Goal: Transaction & Acquisition: Purchase product/service

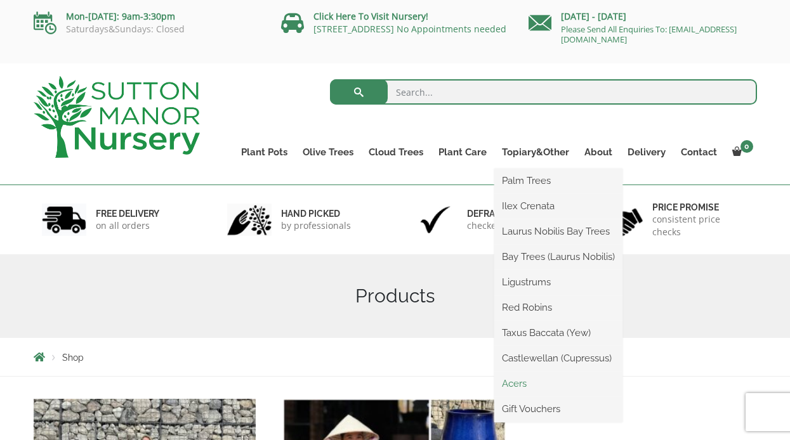
click at [518, 380] on link "Acers" at bounding box center [558, 383] width 128 height 19
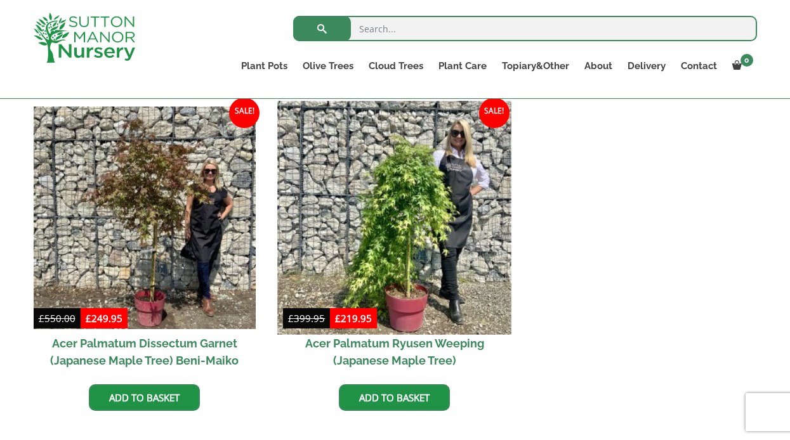
scroll to position [366, 0]
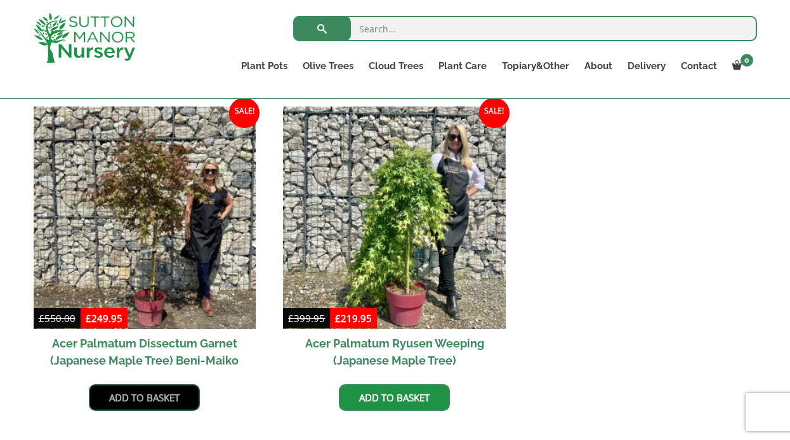
click at [165, 396] on link "Add to basket" at bounding box center [144, 397] width 111 height 27
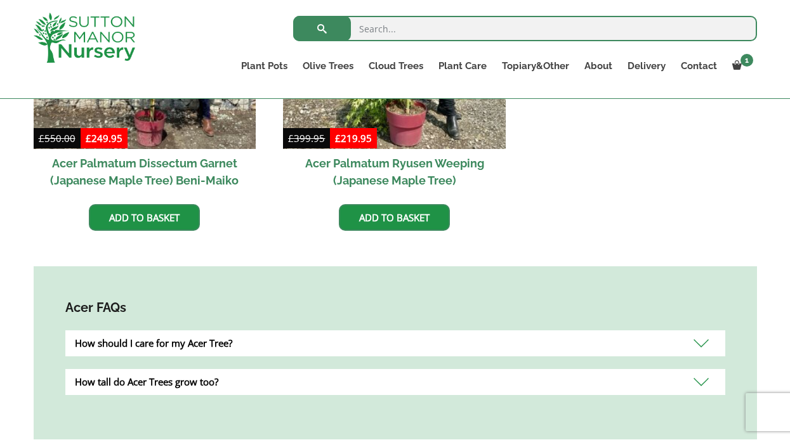
scroll to position [606, 0]
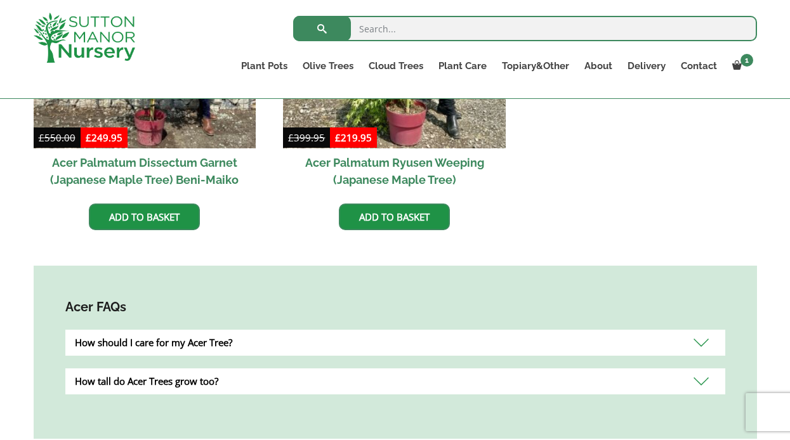
click at [233, 340] on div "How should I care for my Acer Tree?" at bounding box center [395, 343] width 660 height 26
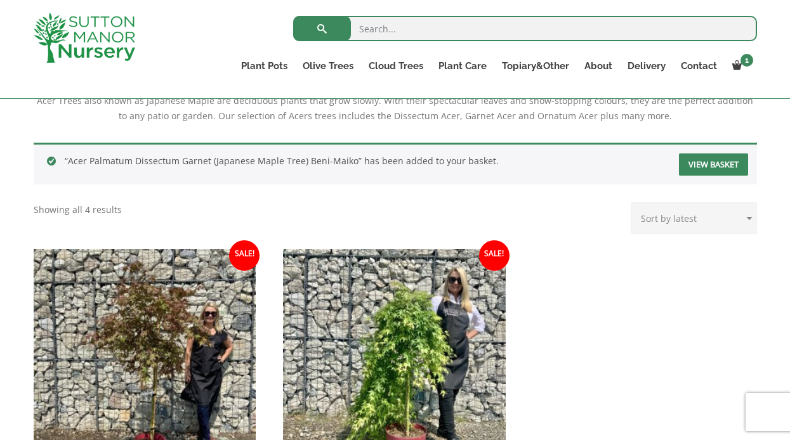
scroll to position [274, 0]
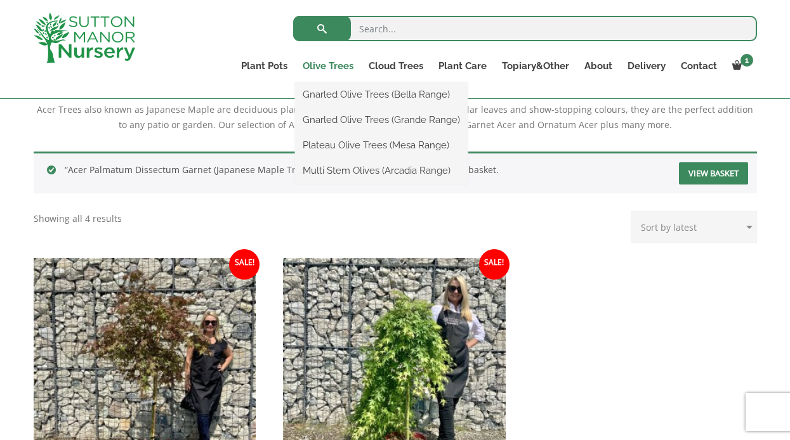
click at [341, 63] on link "Olive Trees" at bounding box center [328, 66] width 66 height 18
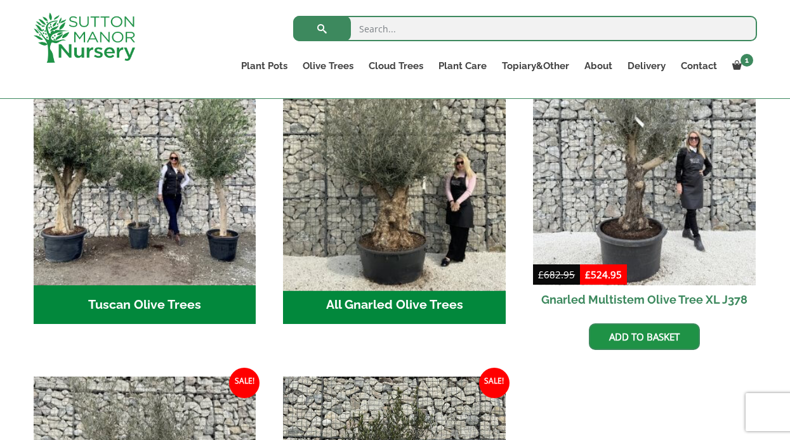
scroll to position [450, 0]
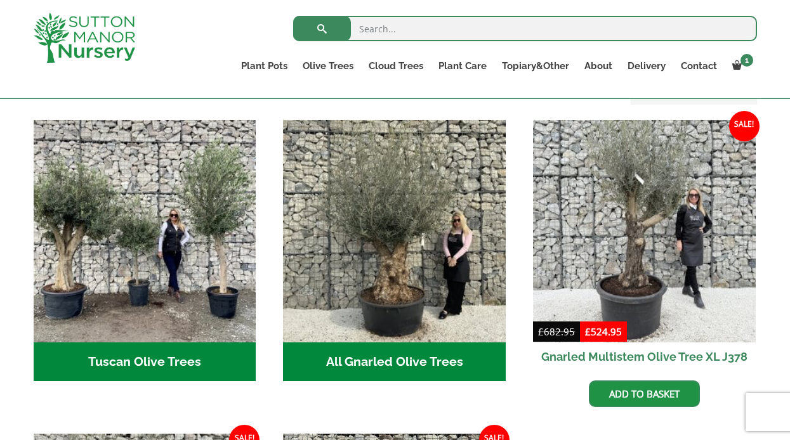
click at [171, 343] on h2 "Tuscan Olive Trees (5)" at bounding box center [145, 362] width 223 height 39
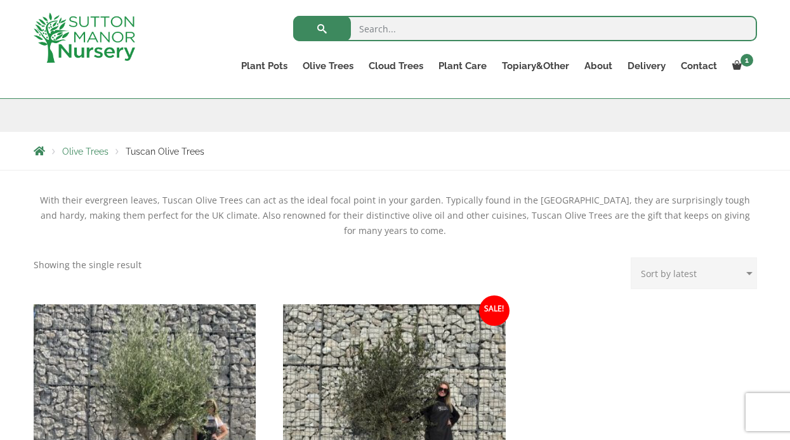
scroll to position [171, 0]
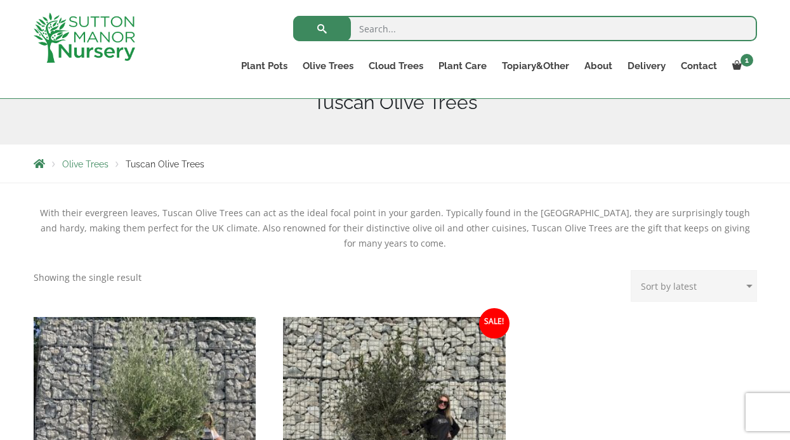
click at [101, 166] on span "Olive Trees" at bounding box center [85, 164] width 46 height 10
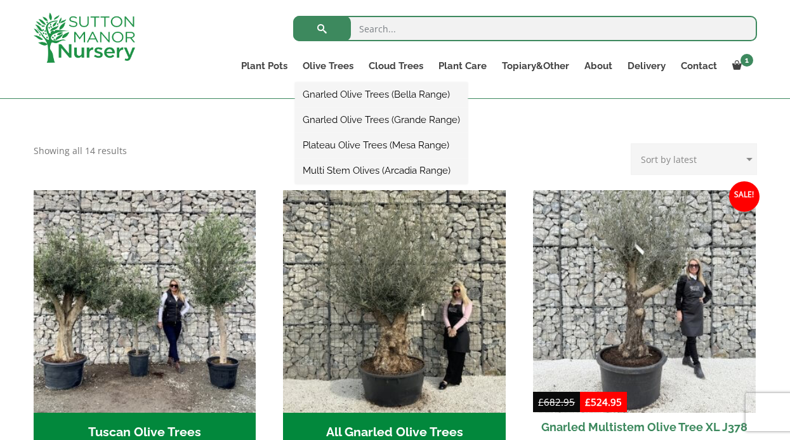
scroll to position [370, 0]
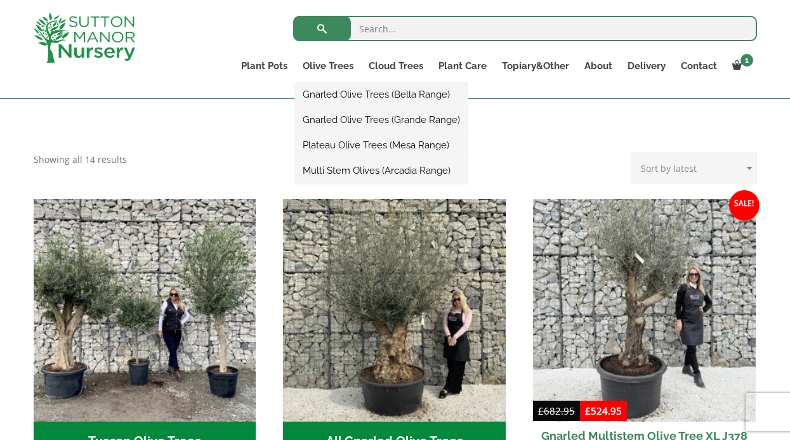
click at [365, 95] on link "Gnarled Olive Trees (Bella Range)" at bounding box center [381, 94] width 173 height 19
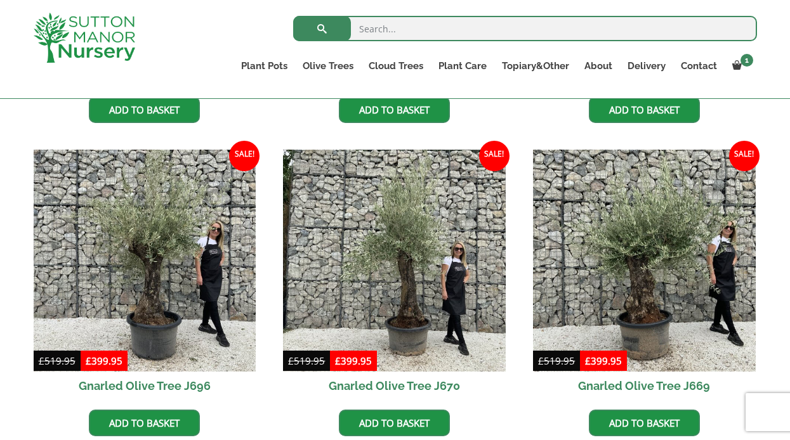
scroll to position [566, 0]
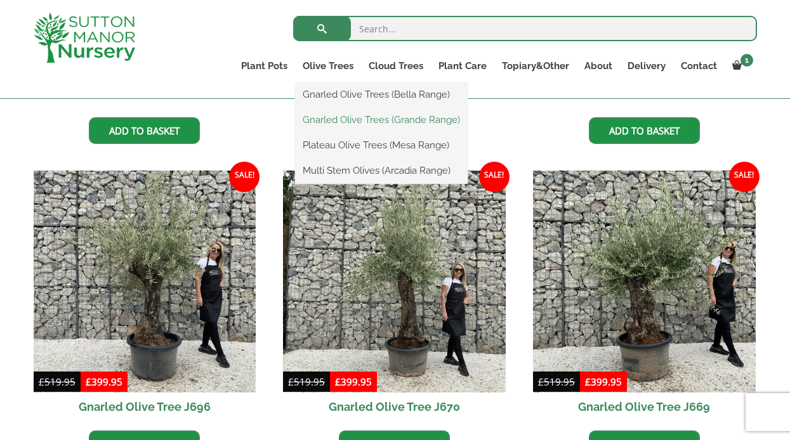
click at [345, 119] on link "Gnarled Olive Trees (Grande Range)" at bounding box center [381, 119] width 173 height 19
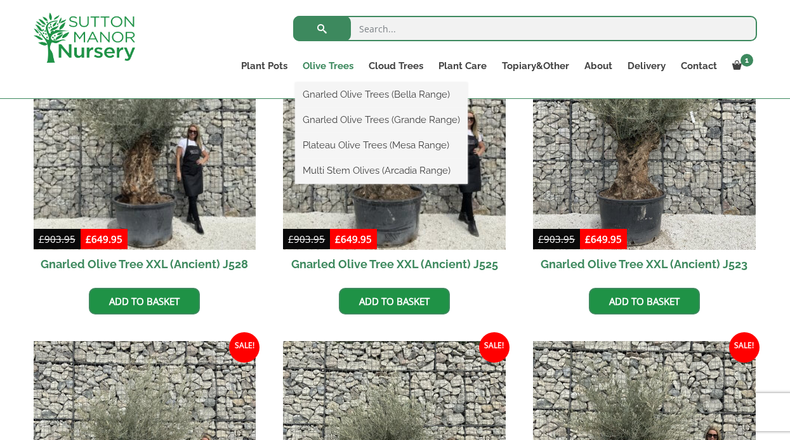
scroll to position [396, 0]
click at [349, 140] on link "Plateau Olive Trees (Mesa Range)" at bounding box center [381, 145] width 173 height 19
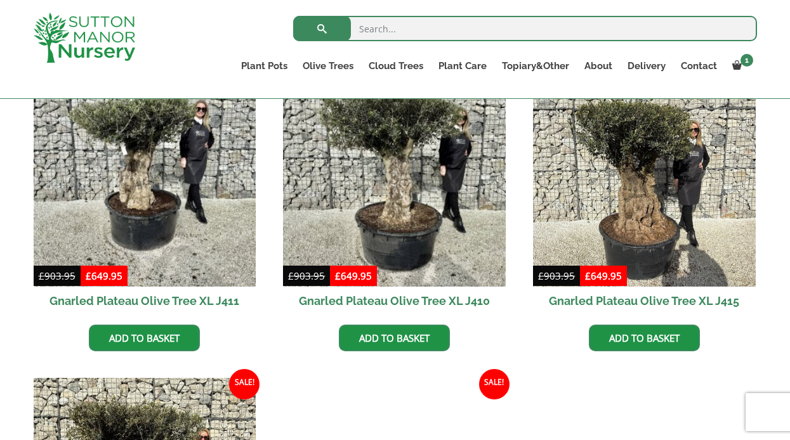
scroll to position [573, 0]
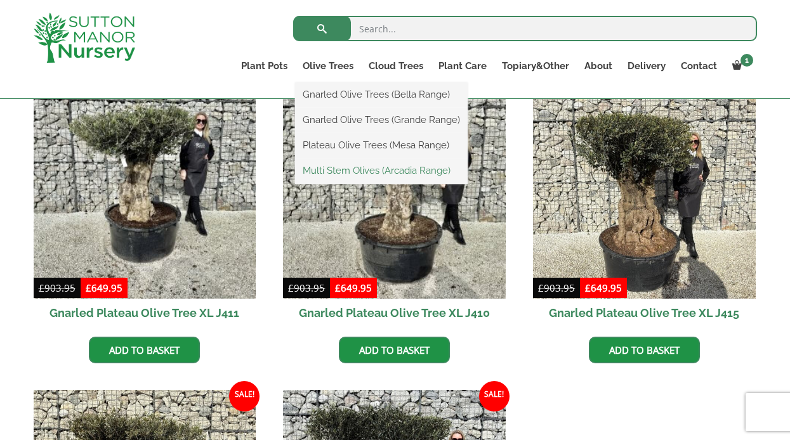
click at [337, 171] on link "Multi Stem Olives (Arcadia Range)" at bounding box center [381, 170] width 173 height 19
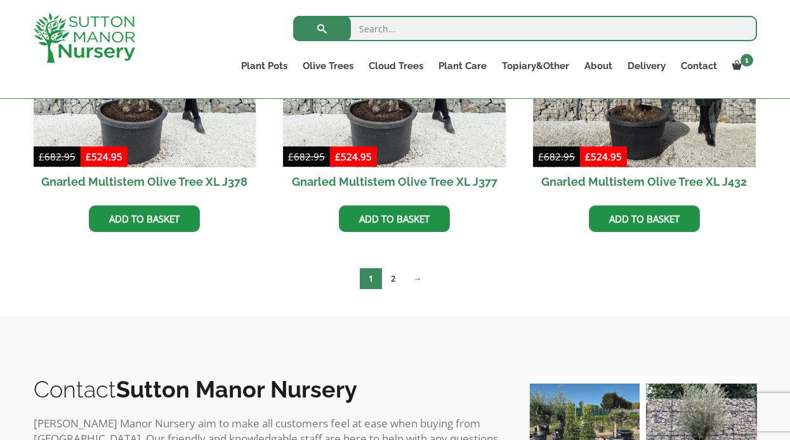
scroll to position [2274, 0]
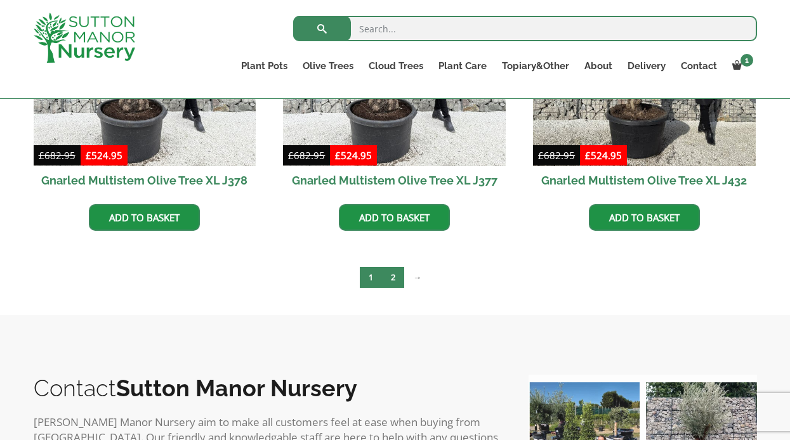
click at [396, 277] on link "2" at bounding box center [393, 277] width 22 height 21
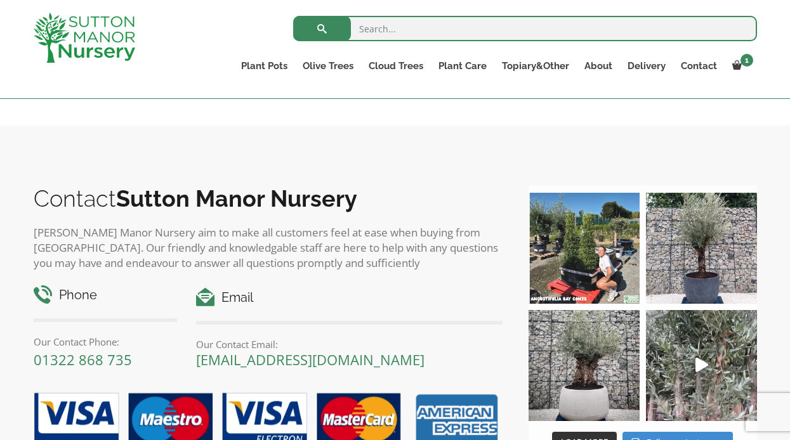
scroll to position [673, 0]
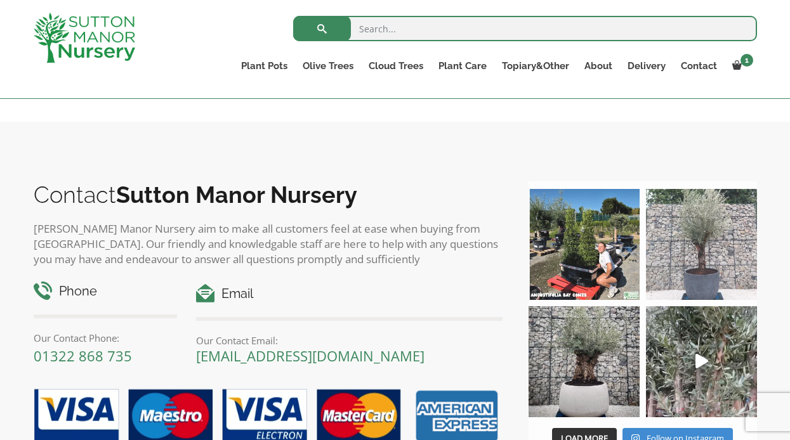
click at [702, 251] on img at bounding box center [701, 244] width 111 height 111
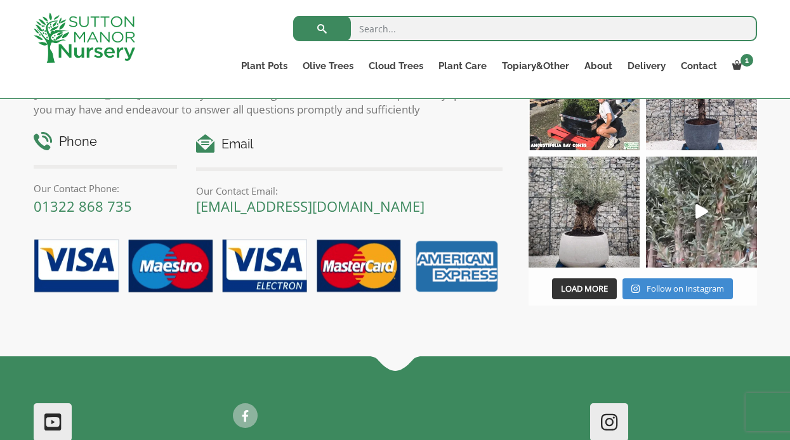
scroll to position [832, 0]
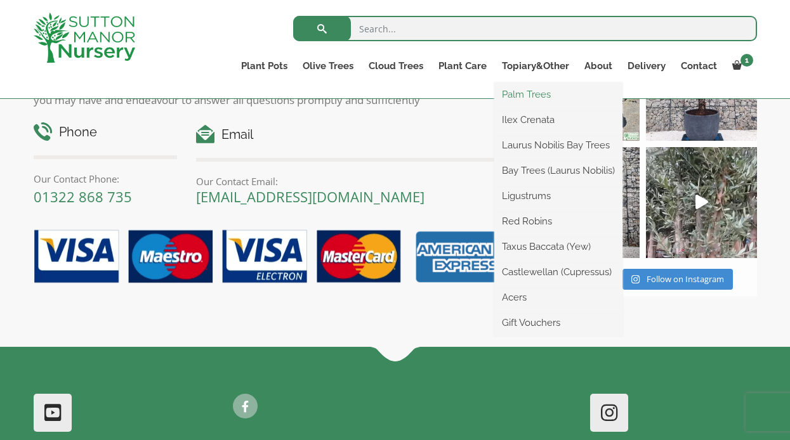
click at [519, 95] on link "Palm Trees" at bounding box center [558, 94] width 128 height 19
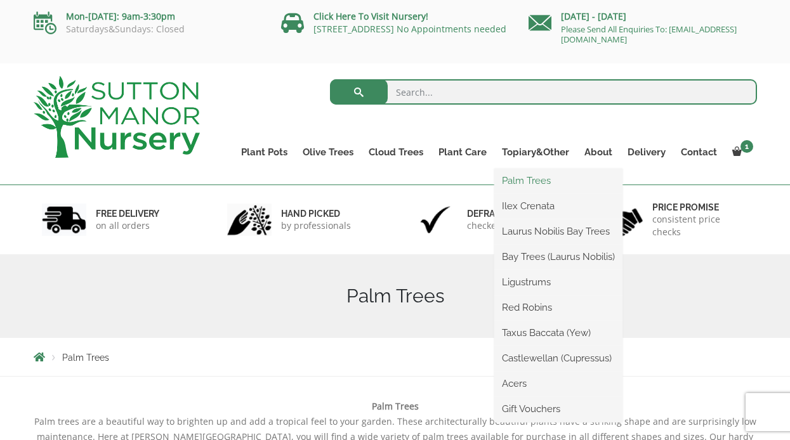
click at [532, 177] on link "Palm Trees" at bounding box center [558, 180] width 128 height 19
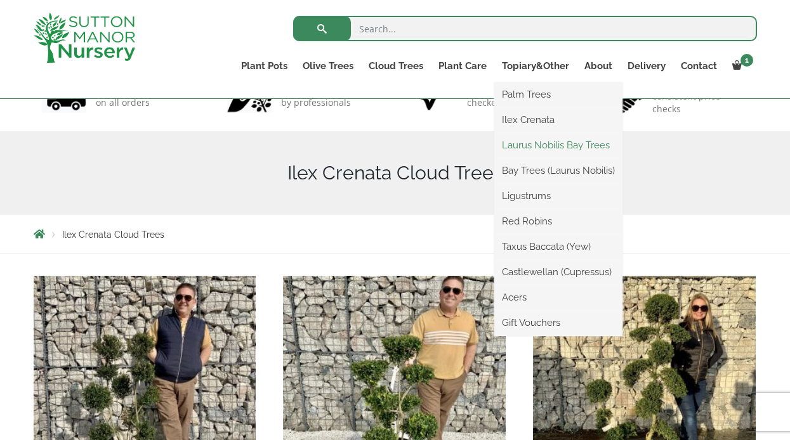
click at [528, 140] on link "Laurus Nobilis Bay Trees" at bounding box center [558, 145] width 128 height 19
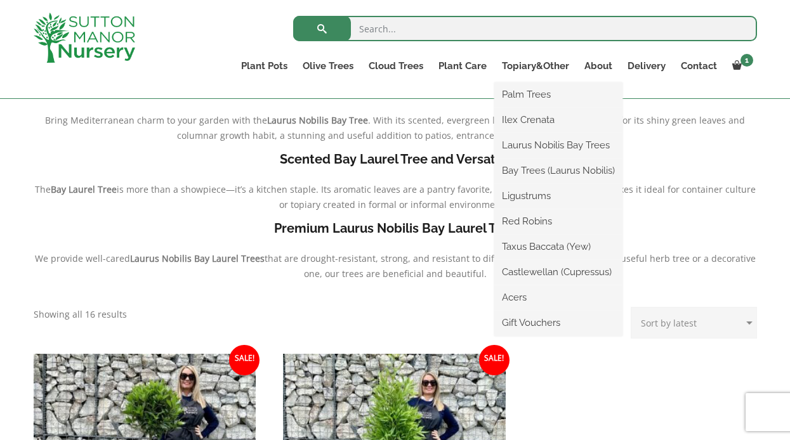
scroll to position [131, 0]
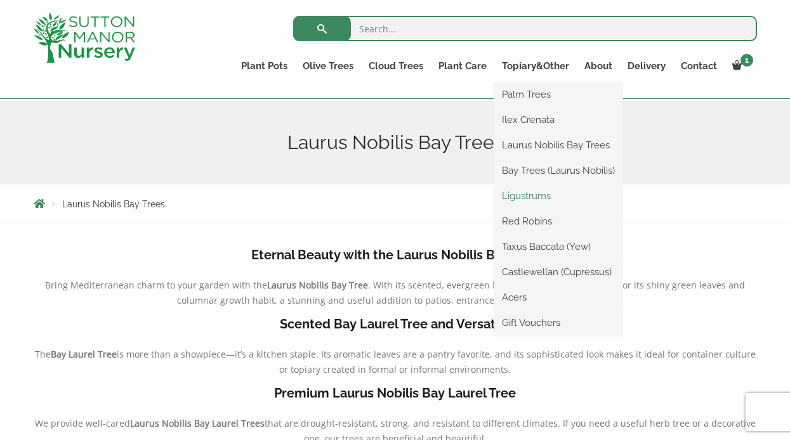
click at [526, 197] on link "Ligustrums" at bounding box center [558, 195] width 128 height 19
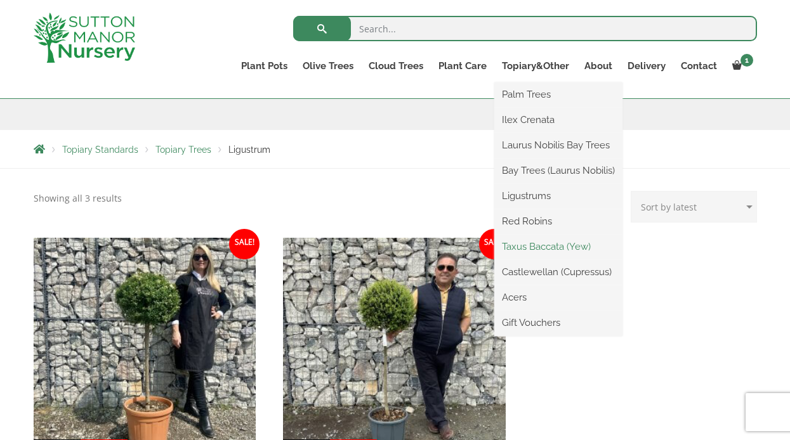
click at [538, 242] on link "Taxus Baccata (Yew)" at bounding box center [558, 246] width 128 height 19
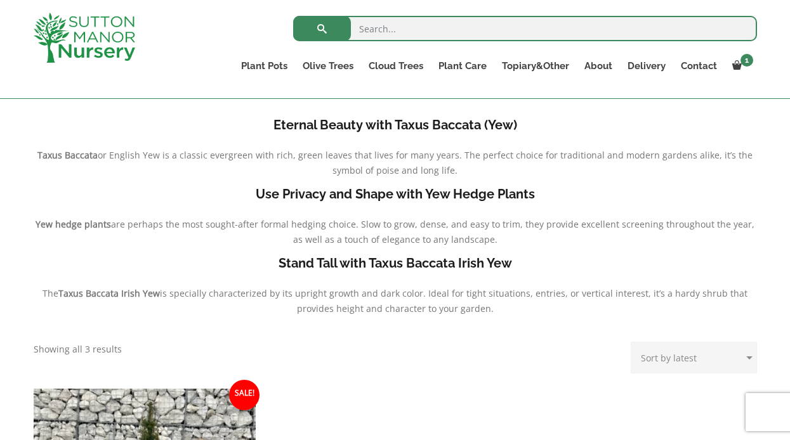
scroll to position [249, 0]
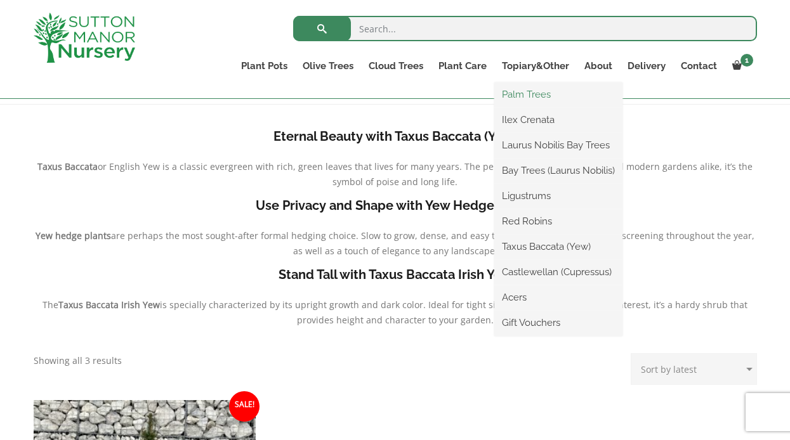
click at [519, 93] on link "Palm Trees" at bounding box center [558, 94] width 128 height 19
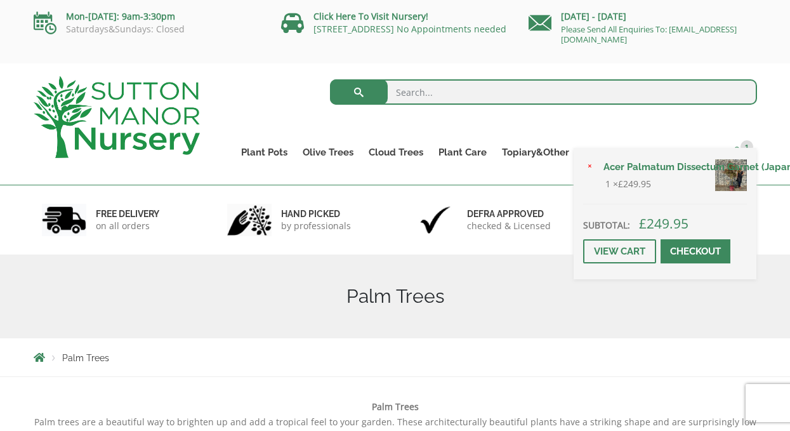
click at [741, 145] on span "1" at bounding box center [746, 146] width 13 height 13
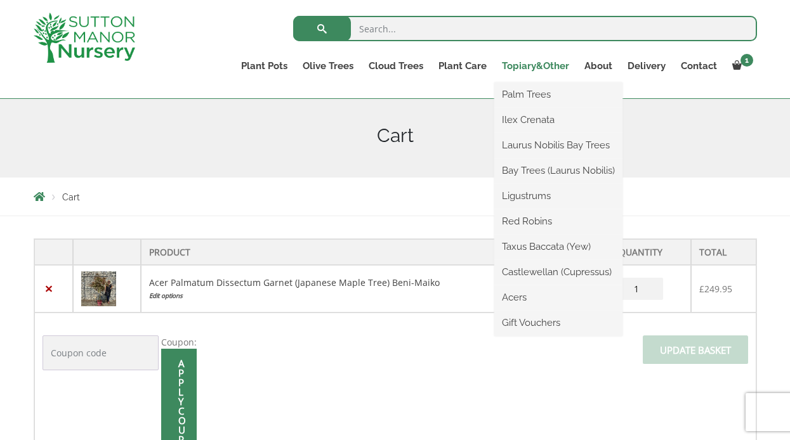
scroll to position [138, 0]
click at [523, 221] on link "Red Robins" at bounding box center [558, 221] width 128 height 19
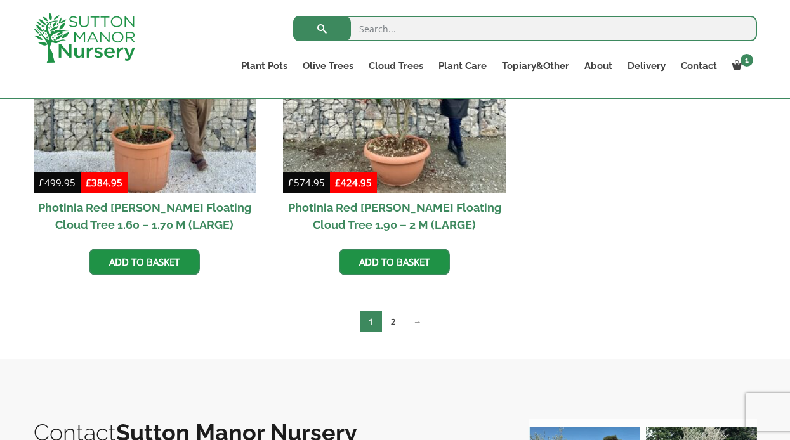
scroll to position [682, 0]
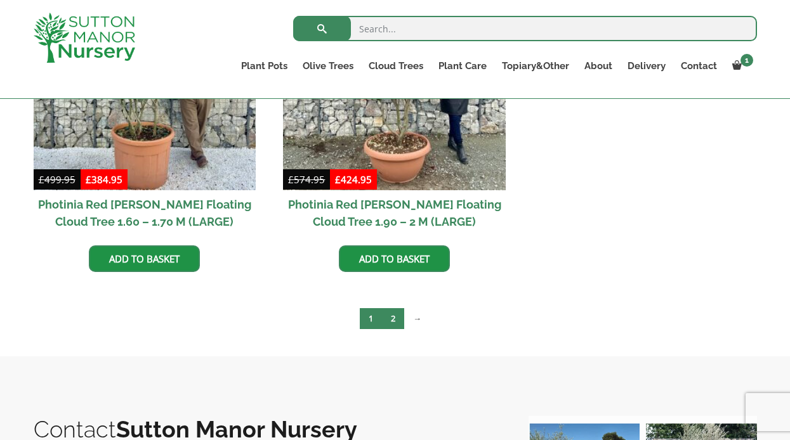
click at [394, 313] on link "2" at bounding box center [393, 318] width 22 height 21
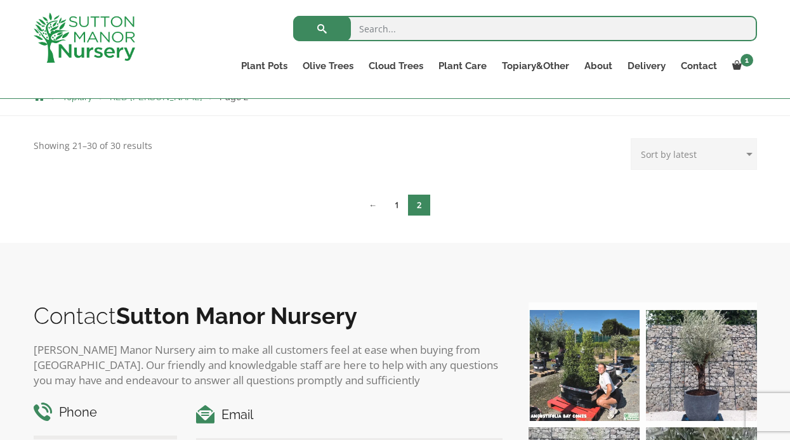
scroll to position [237, 0]
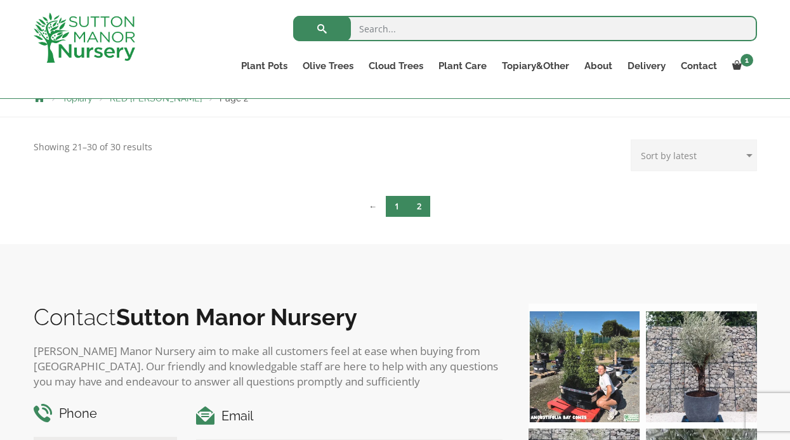
click at [396, 209] on link "1" at bounding box center [397, 206] width 22 height 21
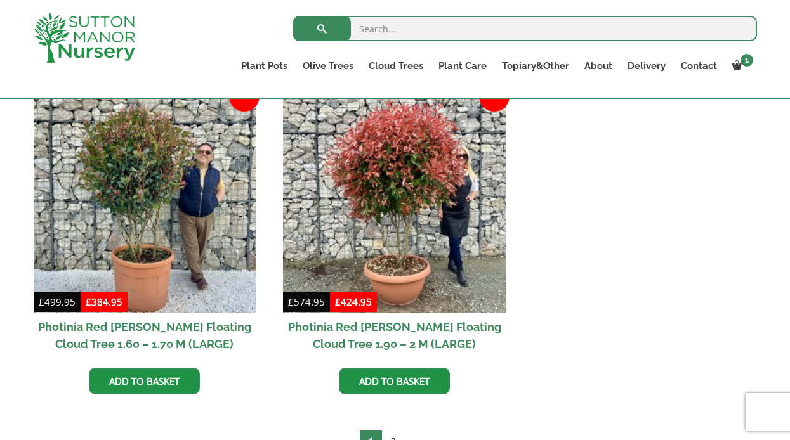
scroll to position [544, 0]
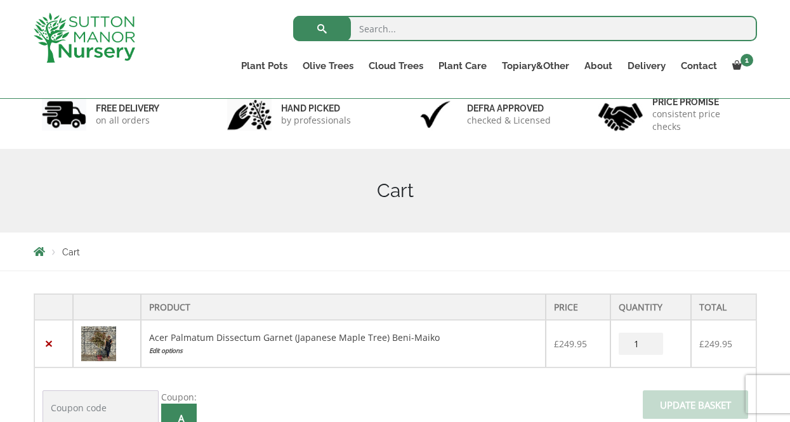
scroll to position [86, 0]
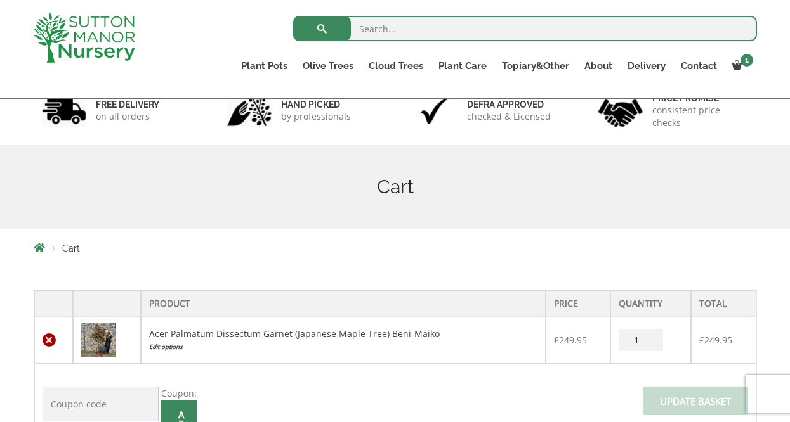
click at [46, 339] on link "×" at bounding box center [48, 340] width 13 height 13
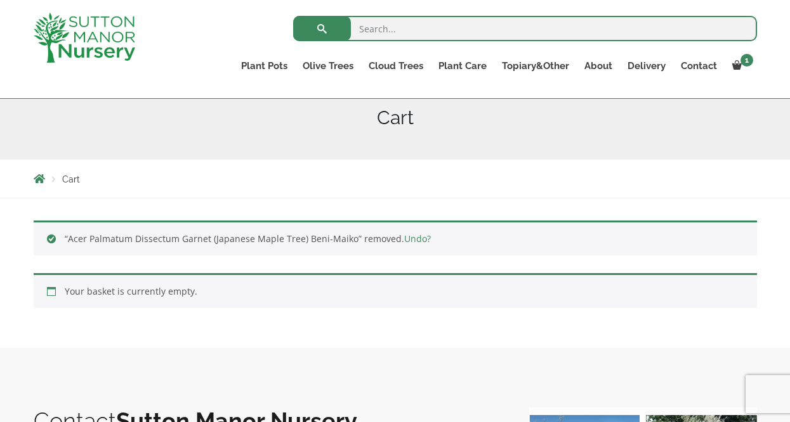
scroll to position [148, 0]
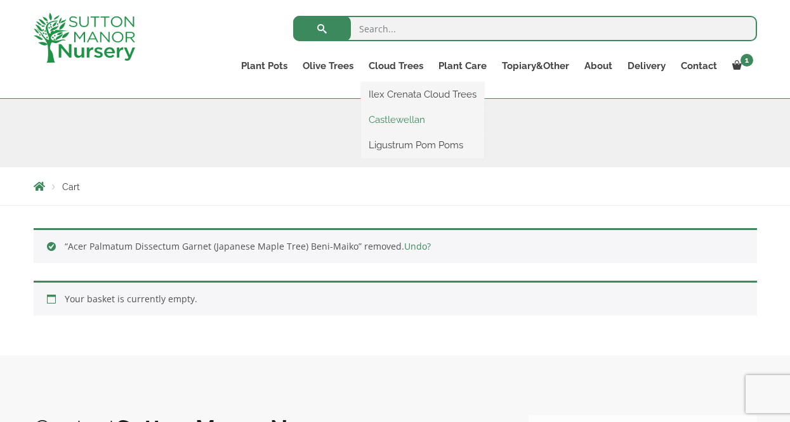
click at [388, 118] on link "Castlewellan" at bounding box center [422, 119] width 123 height 19
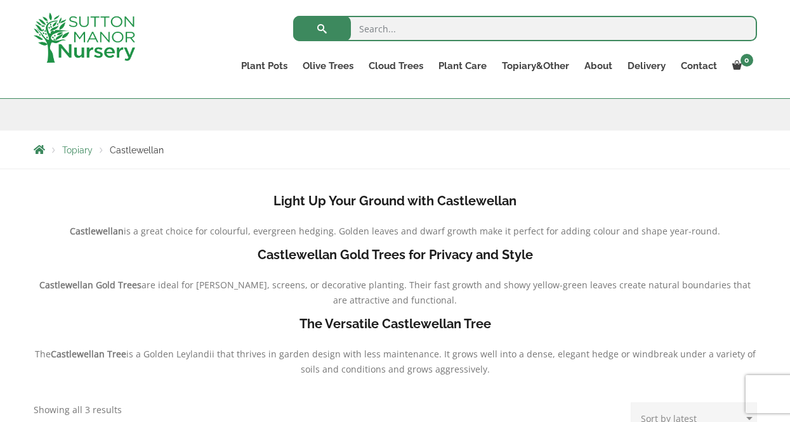
scroll to position [169, 0]
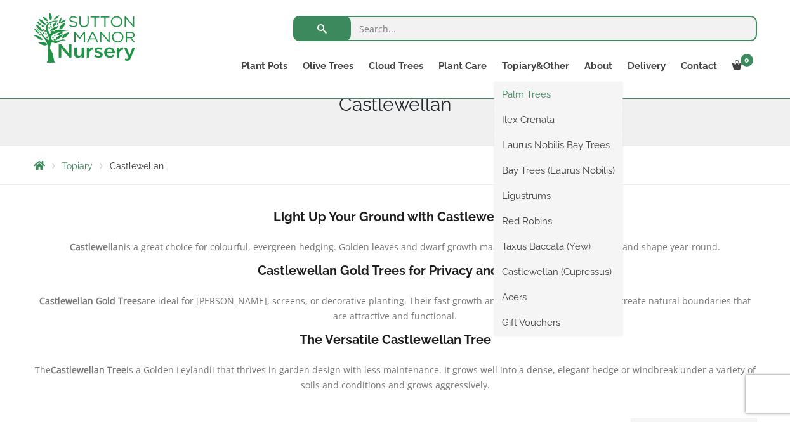
click at [530, 90] on link "Palm Trees" at bounding box center [558, 94] width 128 height 19
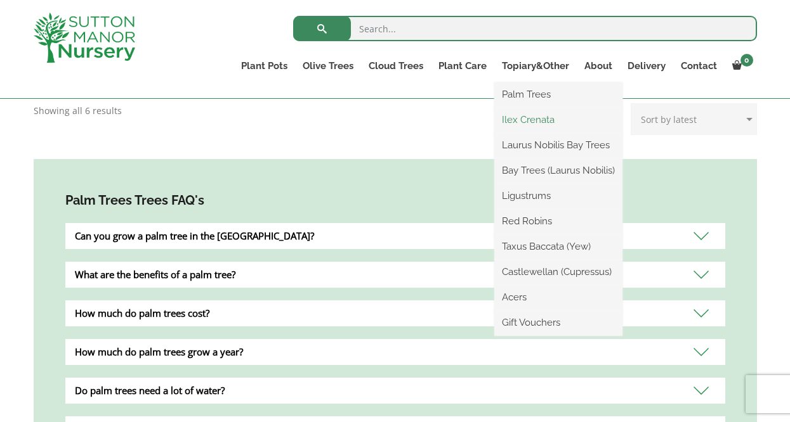
click at [517, 117] on link "Ilex Crenata" at bounding box center [558, 119] width 128 height 19
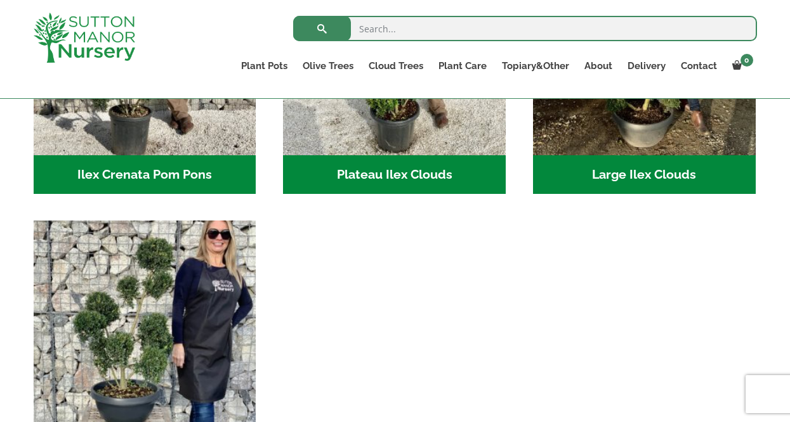
scroll to position [452, 0]
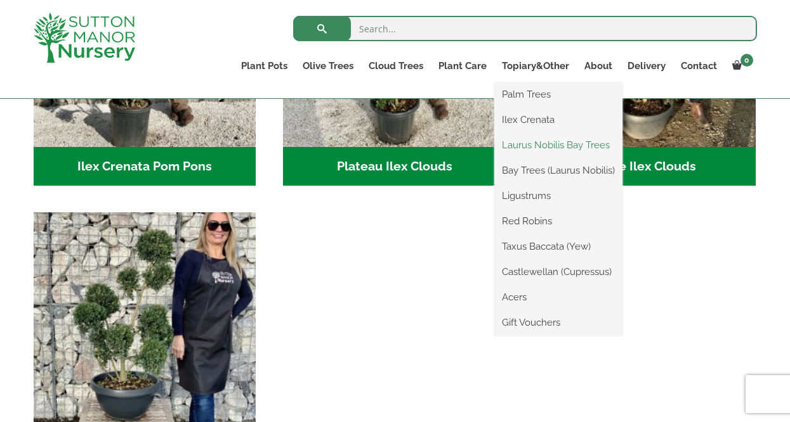
click at [536, 142] on link "Laurus Nobilis Bay Trees" at bounding box center [558, 145] width 128 height 19
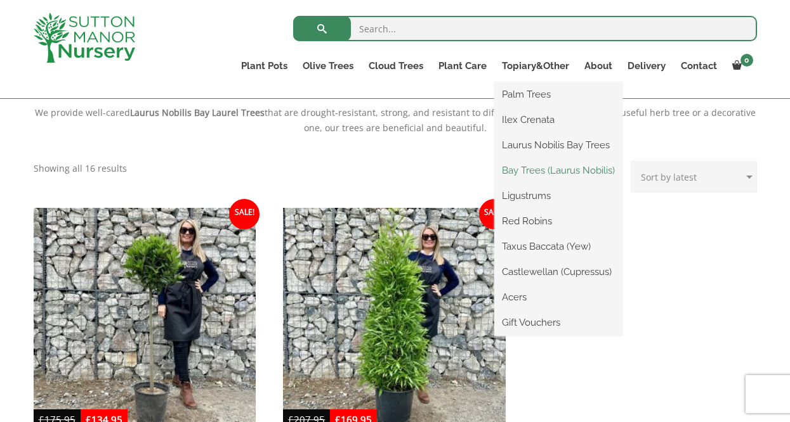
click at [539, 171] on link "Bay Trees (Laurus Nobilis)" at bounding box center [558, 170] width 128 height 19
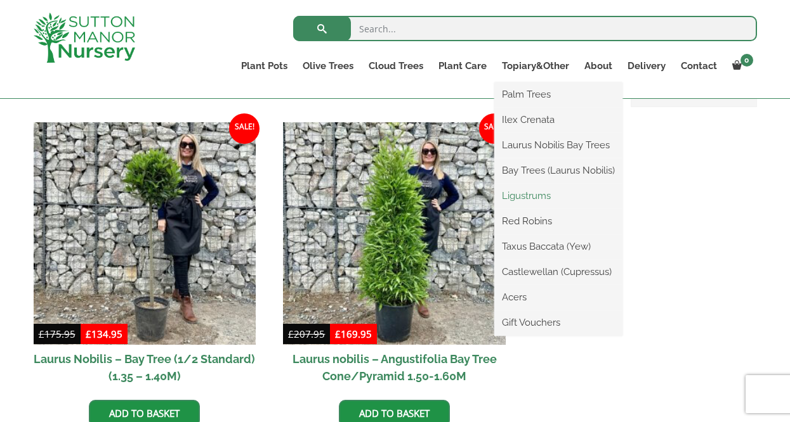
click at [525, 192] on link "Ligustrums" at bounding box center [558, 195] width 128 height 19
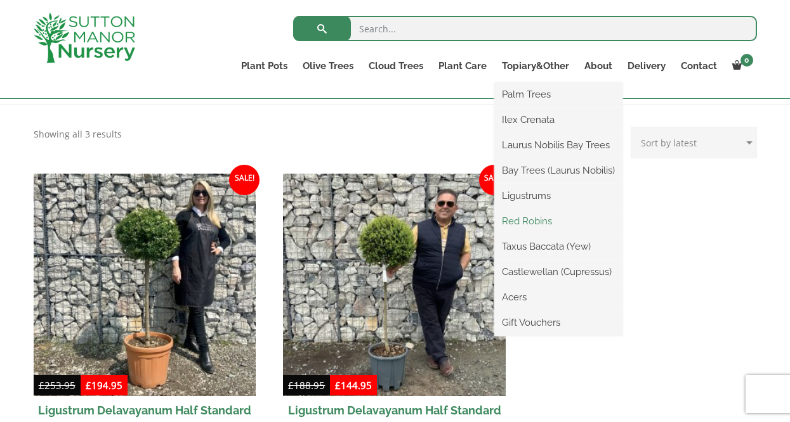
click at [527, 219] on link "Red Robins" at bounding box center [558, 221] width 128 height 19
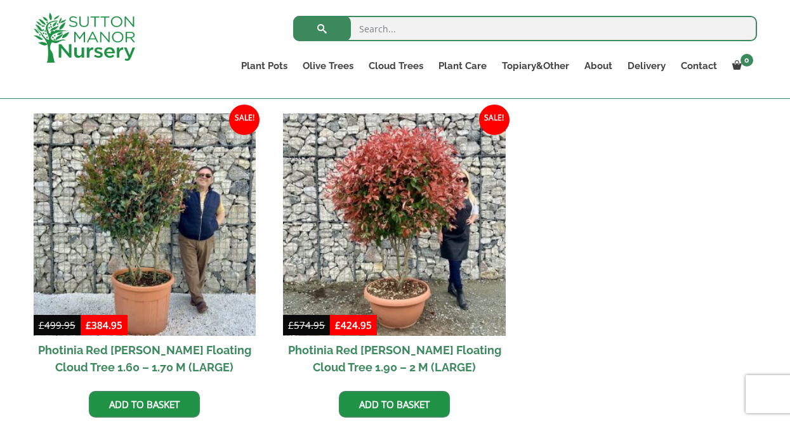
scroll to position [538, 0]
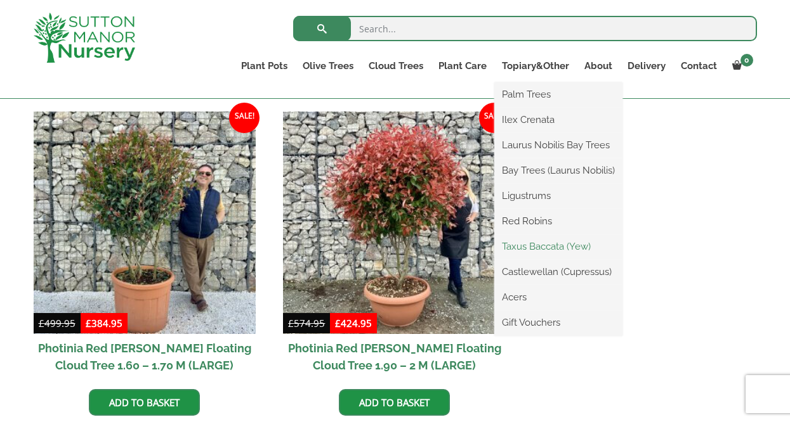
click at [553, 247] on link "Taxus Baccata (Yew)" at bounding box center [558, 246] width 128 height 19
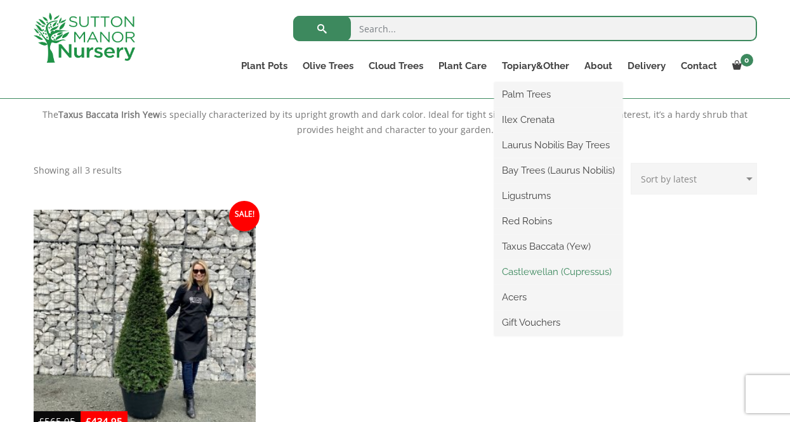
click at [546, 271] on link "Castlewellan (Cupressus)" at bounding box center [558, 272] width 128 height 19
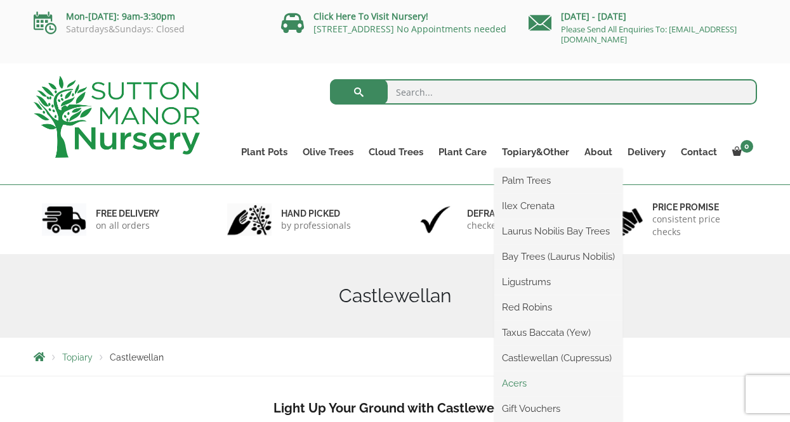
click at [522, 379] on link "Acers" at bounding box center [558, 383] width 128 height 19
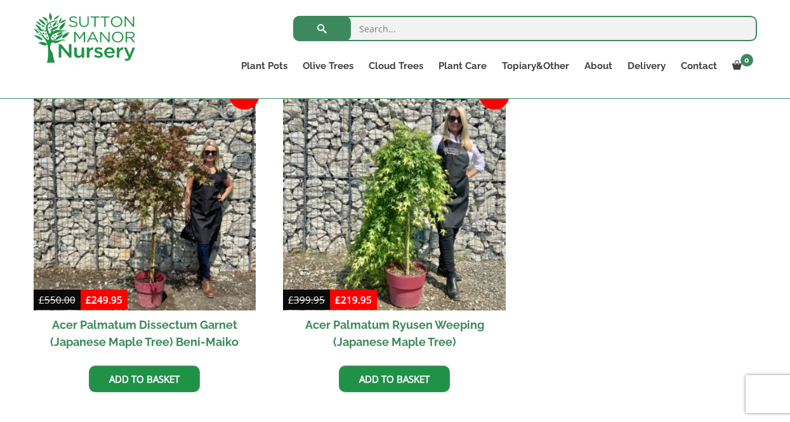
scroll to position [408, 0]
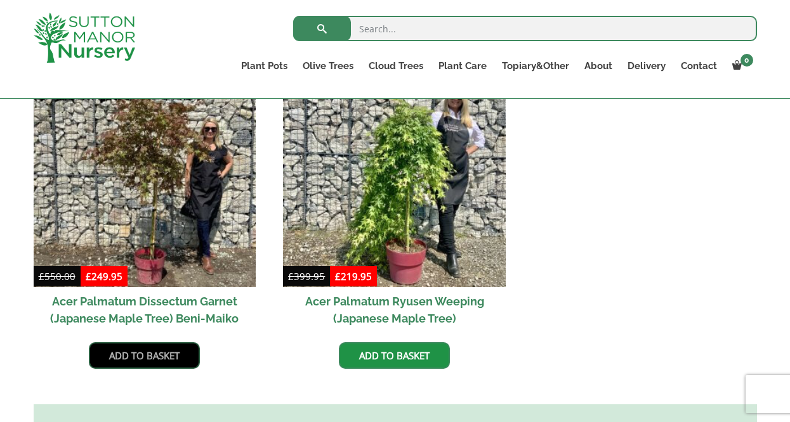
click at [174, 355] on link "Add to basket" at bounding box center [144, 356] width 111 height 27
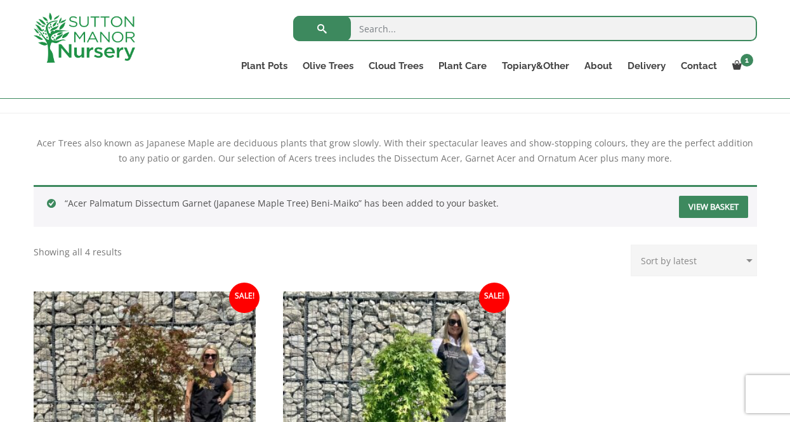
scroll to position [241, 0]
click at [687, 204] on link "View basket" at bounding box center [713, 206] width 69 height 22
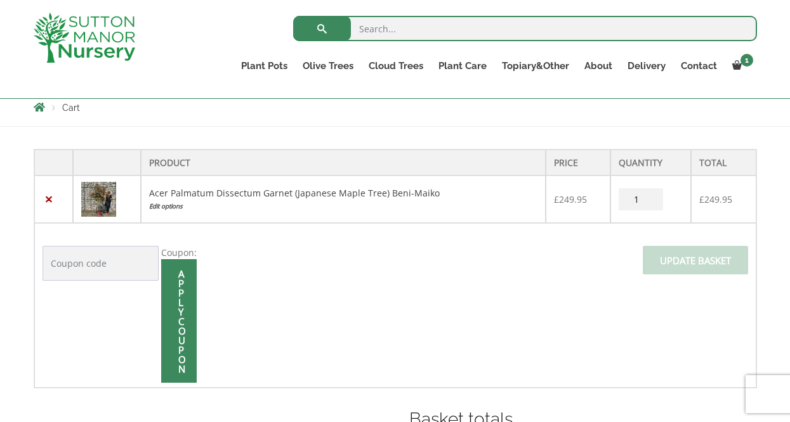
click at [577, 265] on td "Coupon: Apply coupon Update basket" at bounding box center [395, 305] width 722 height 165
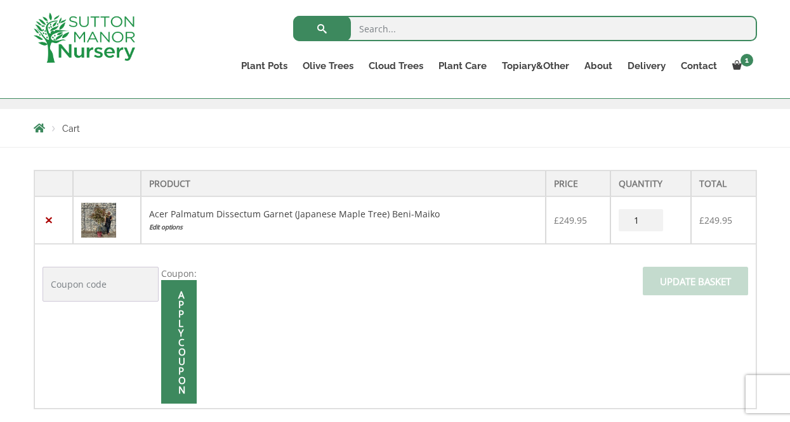
scroll to position [205, 0]
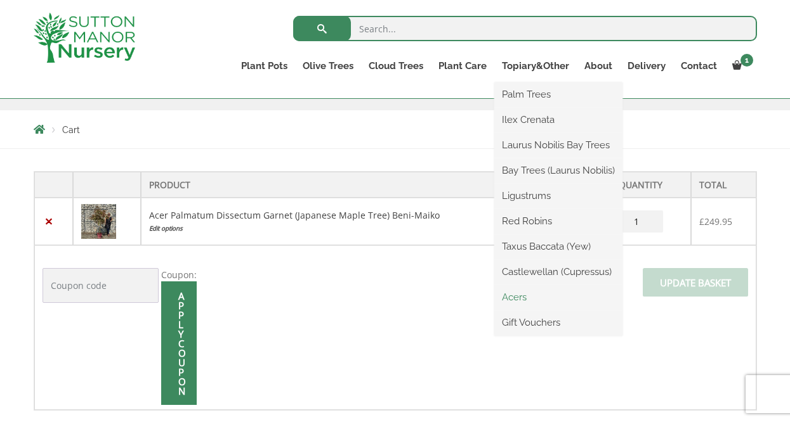
click at [522, 293] on link "Acers" at bounding box center [558, 297] width 128 height 19
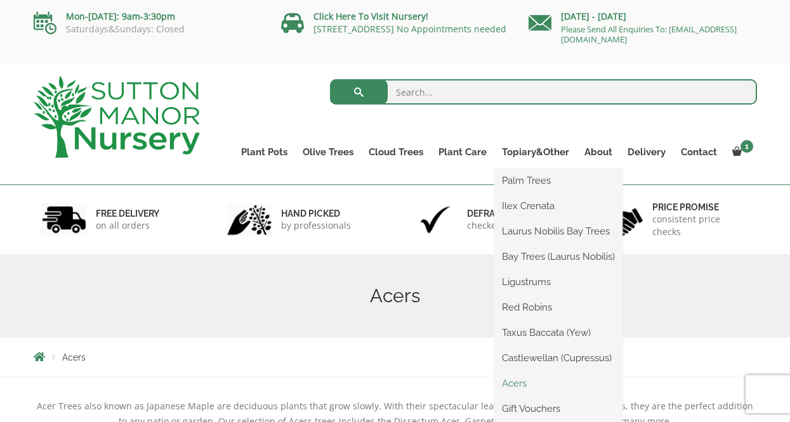
click at [518, 381] on link "Acers" at bounding box center [558, 383] width 128 height 19
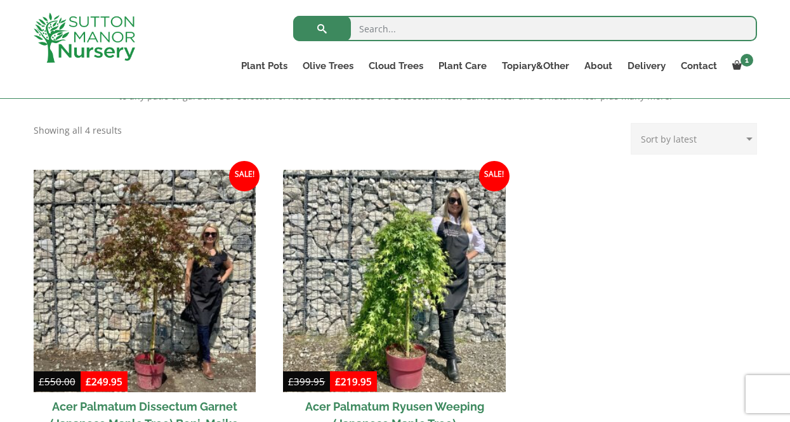
scroll to position [390, 0]
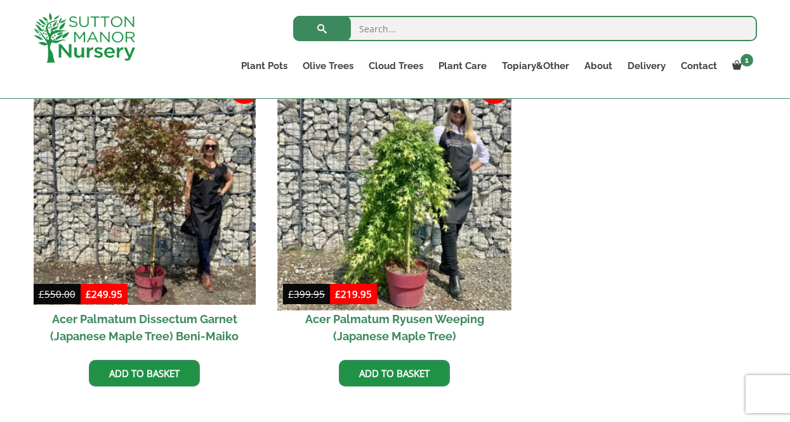
click at [405, 242] on img at bounding box center [394, 193] width 233 height 233
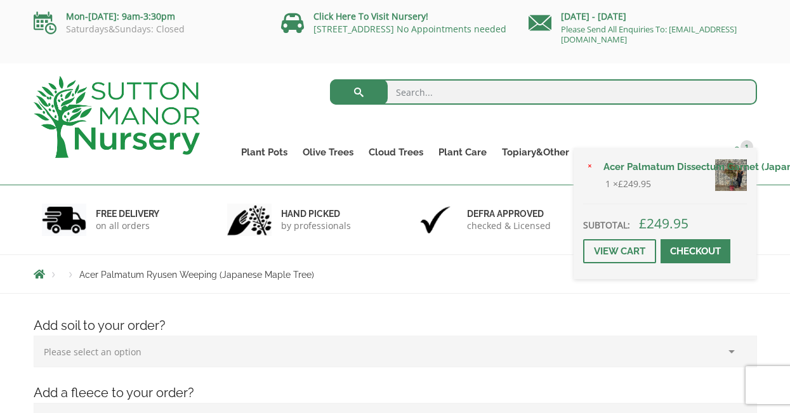
click at [742, 148] on span "1" at bounding box center [746, 146] width 13 height 13
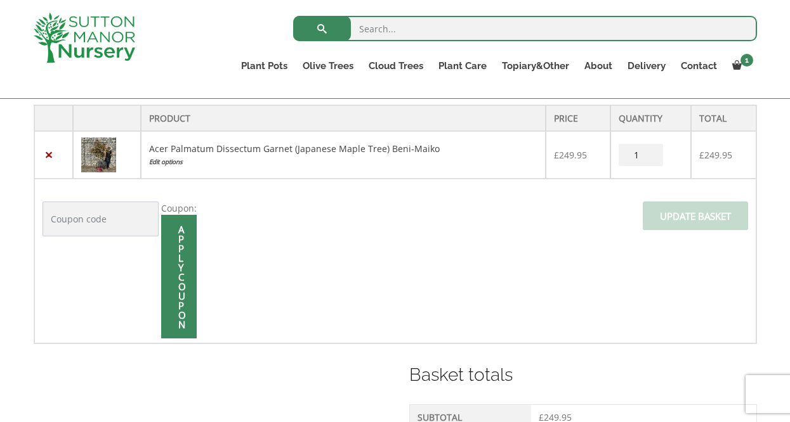
scroll to position [258, 0]
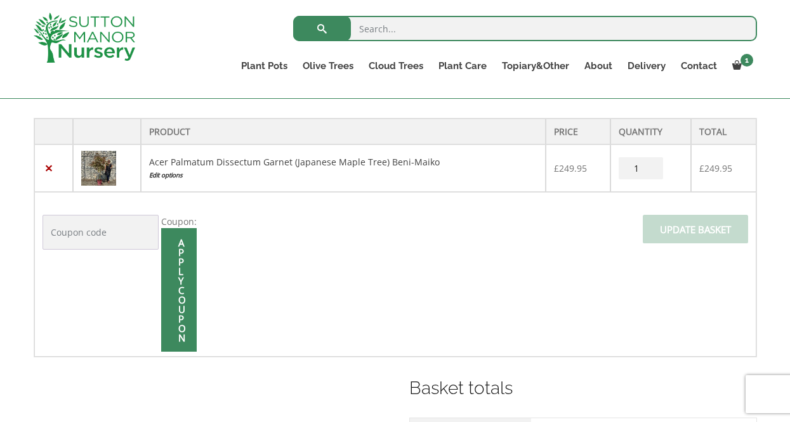
click at [183, 174] on link "Edit options" at bounding box center [343, 175] width 388 height 13
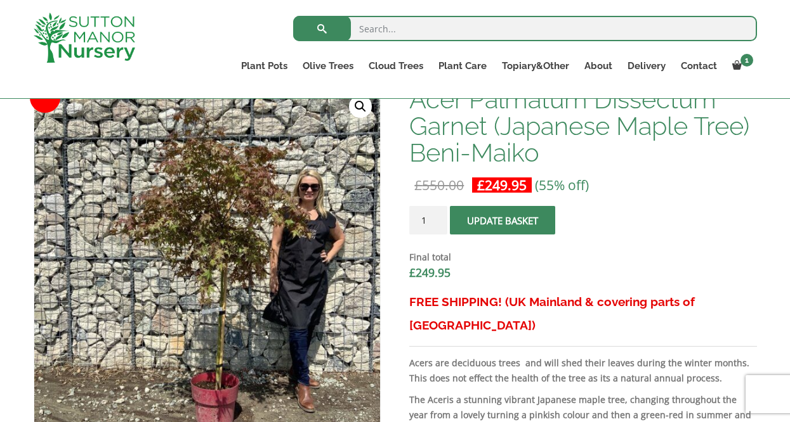
scroll to position [342, 0]
click at [547, 219] on button "Update basket" at bounding box center [502, 220] width 105 height 29
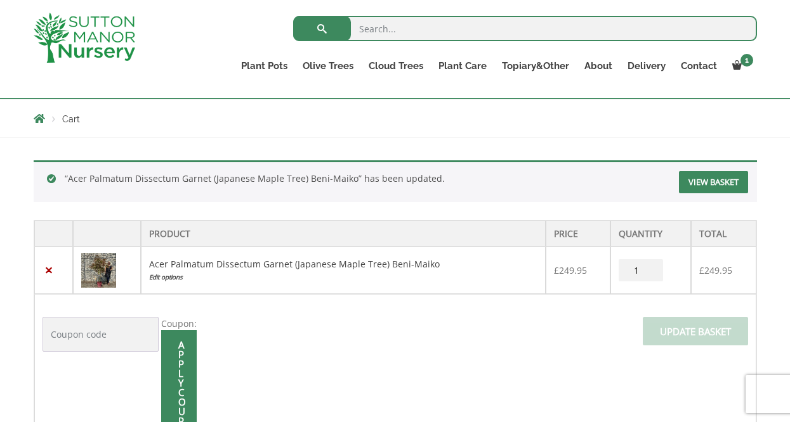
scroll to position [217, 0]
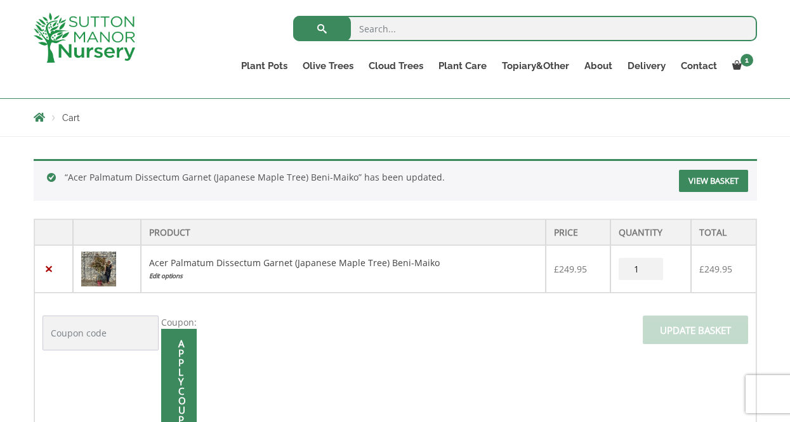
click at [695, 179] on link "View basket" at bounding box center [713, 181] width 69 height 22
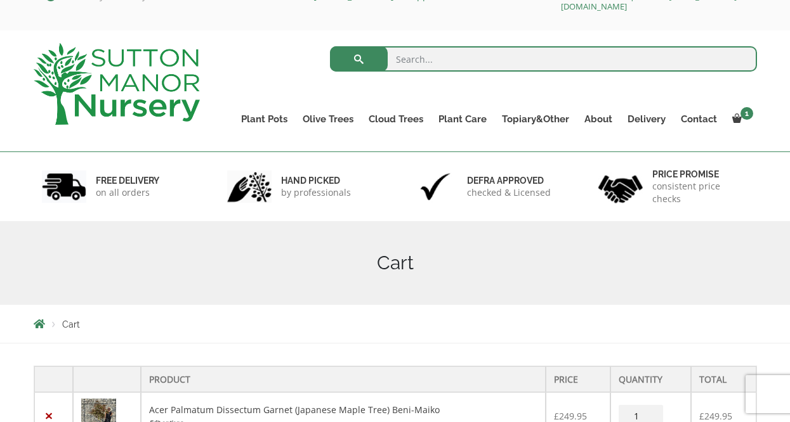
scroll to position [30, 0]
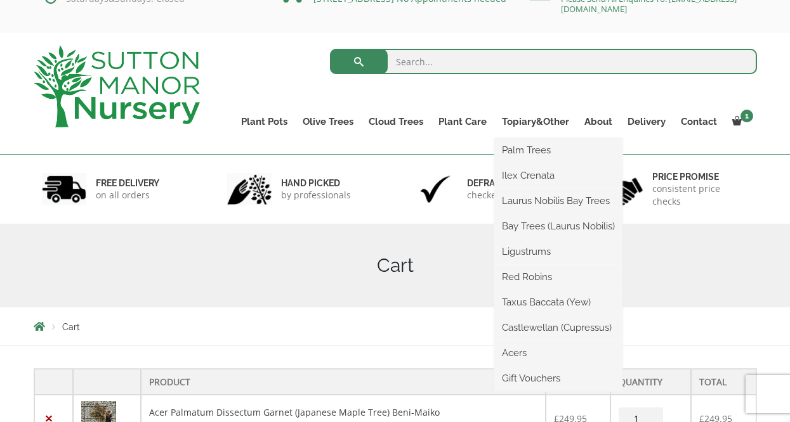
drag, startPoint x: 521, startPoint y: 352, endPoint x: 521, endPoint y: 343, distance: 8.9
click at [521, 351] on link "Acers" at bounding box center [558, 353] width 128 height 19
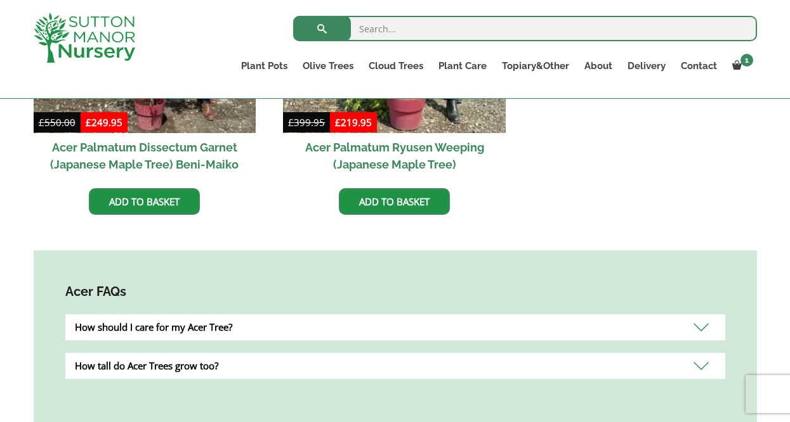
scroll to position [576, 0]
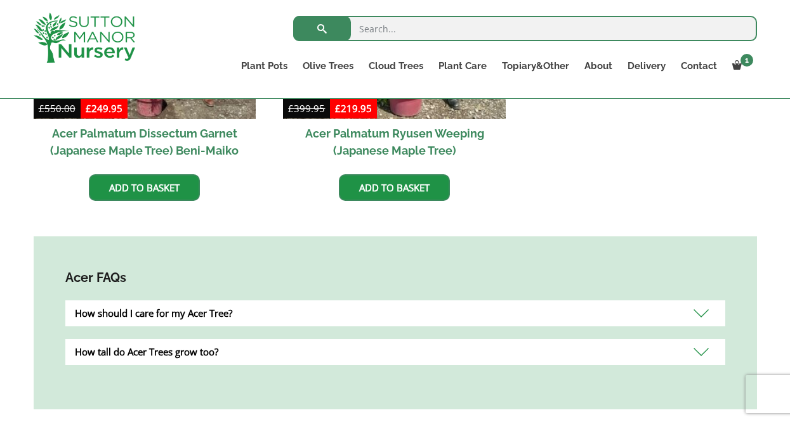
click at [202, 313] on div "How should I care for my Acer Tree?" at bounding box center [395, 314] width 660 height 26
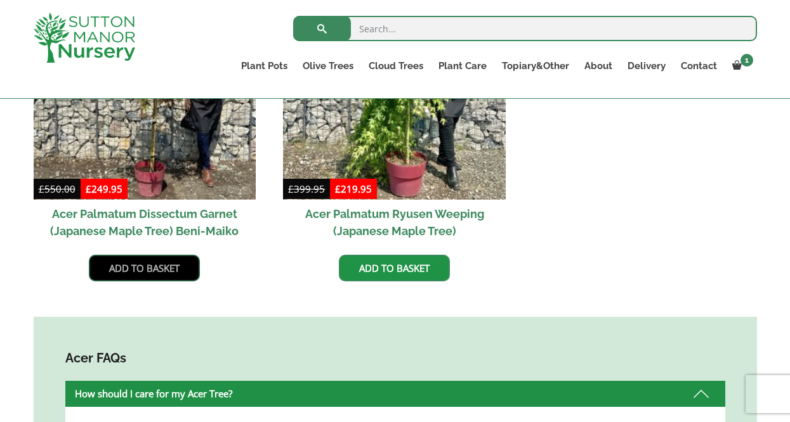
scroll to position [496, 0]
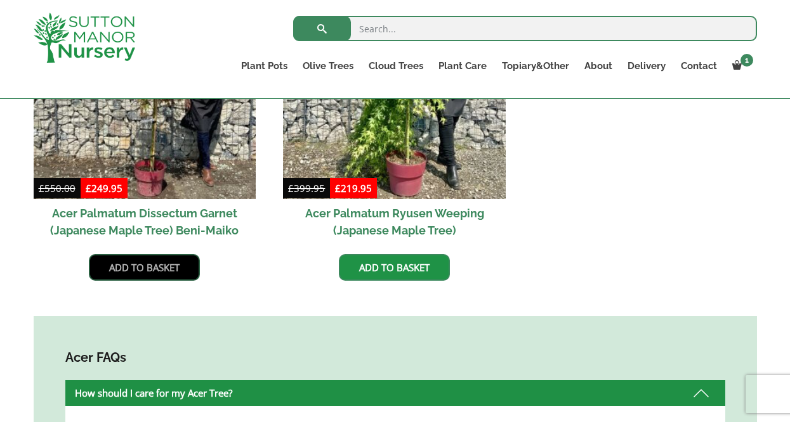
click at [169, 270] on link "Add to basket" at bounding box center [144, 267] width 111 height 27
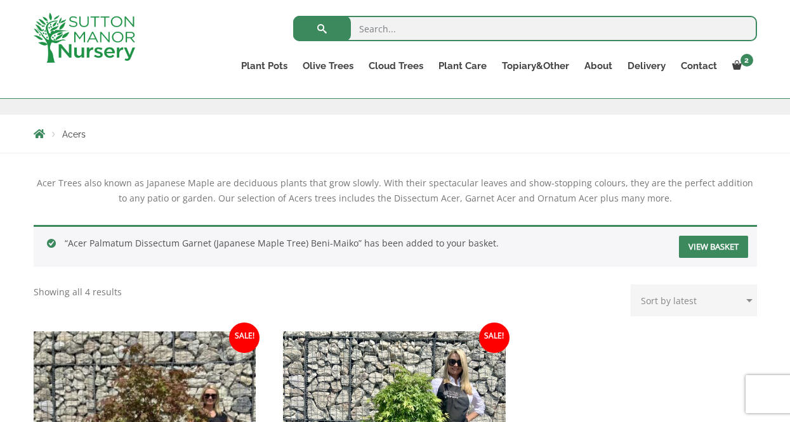
scroll to position [200, 0]
click at [703, 247] on link "View basket" at bounding box center [713, 248] width 69 height 22
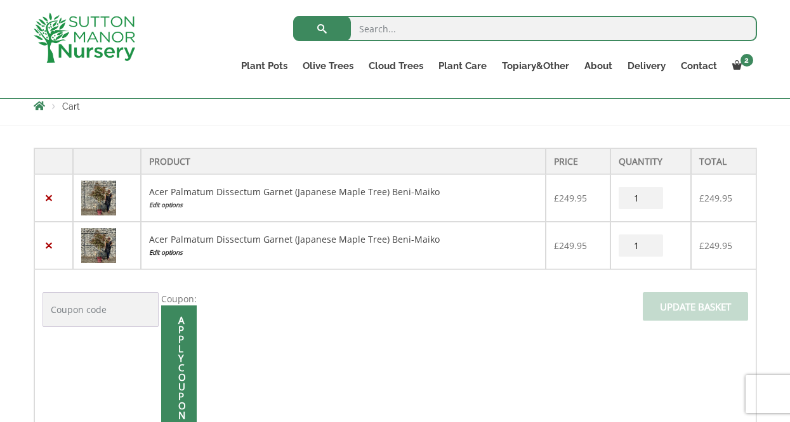
click at [184, 254] on link "Edit options" at bounding box center [343, 252] width 388 height 13
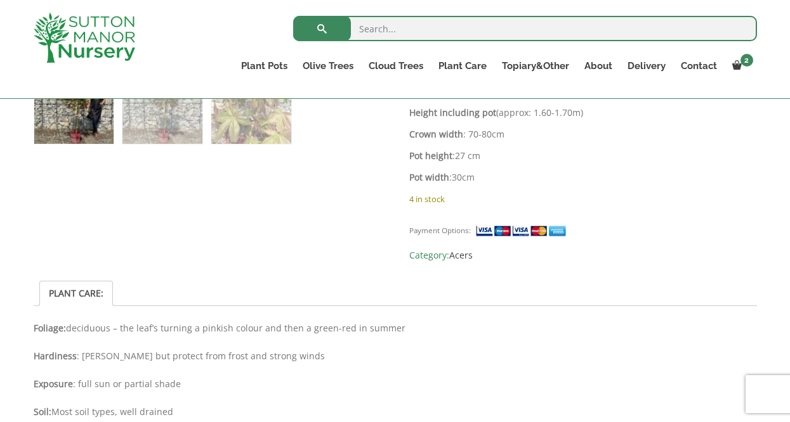
scroll to position [731, 0]
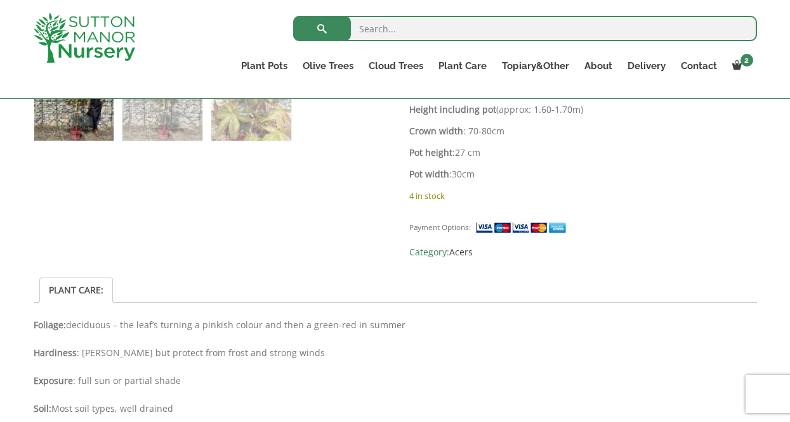
click at [518, 221] on img at bounding box center [522, 227] width 95 height 13
click at [517, 221] on img at bounding box center [522, 227] width 95 height 13
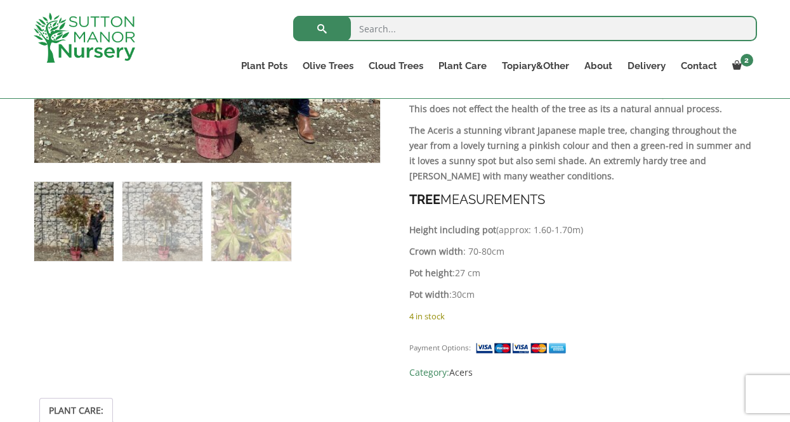
scroll to position [613, 0]
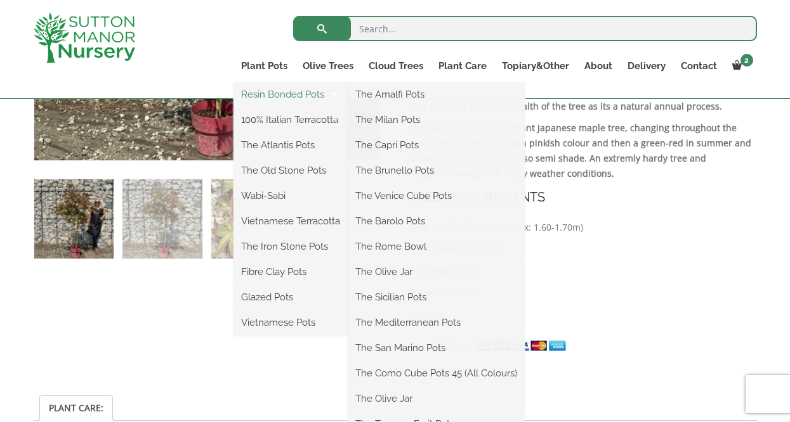
click at [281, 94] on link "Resin Bonded Pots" at bounding box center [290, 94] width 114 height 19
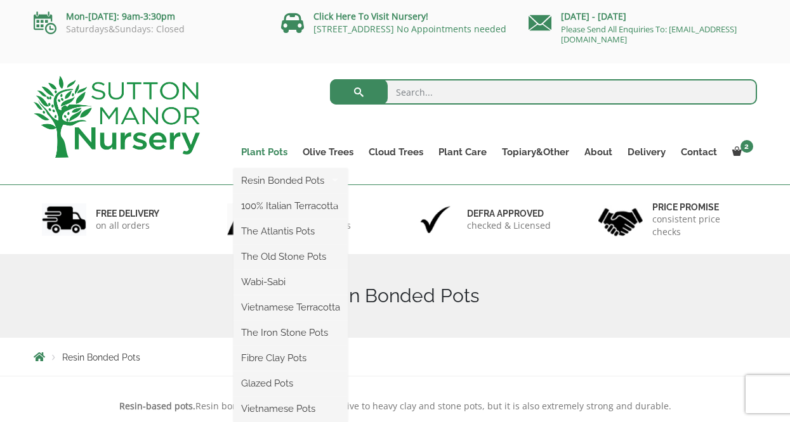
click at [264, 152] on link "Plant Pots" at bounding box center [264, 152] width 62 height 18
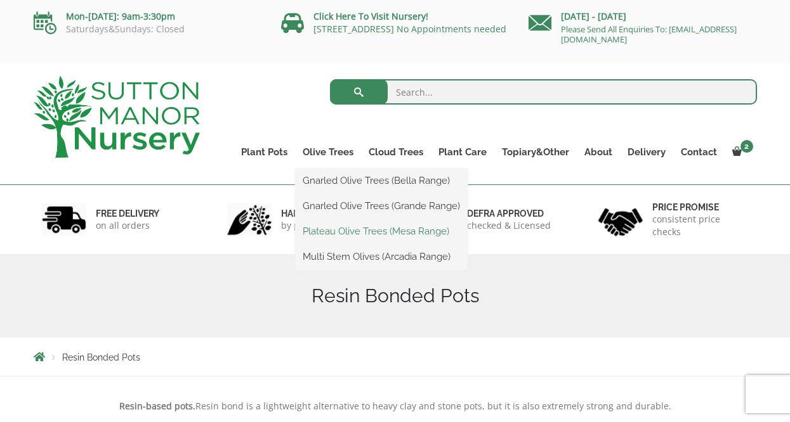
click at [346, 228] on link "Plateau Olive Trees (Mesa Range)" at bounding box center [381, 231] width 173 height 19
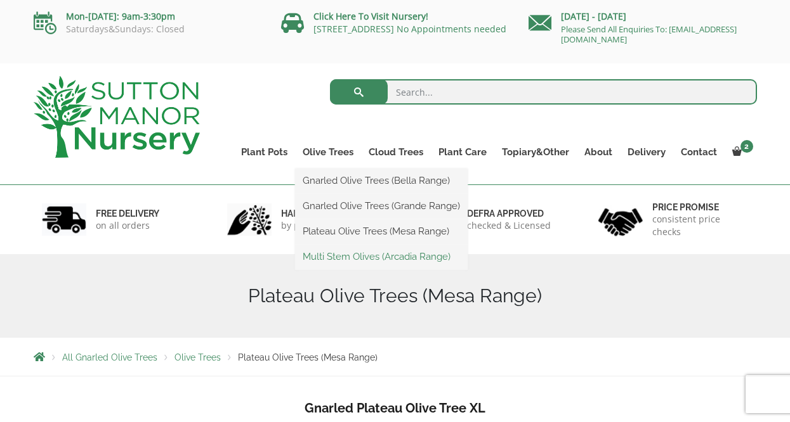
click at [338, 254] on link "Multi Stem Olives (Arcadia Range)" at bounding box center [381, 256] width 173 height 19
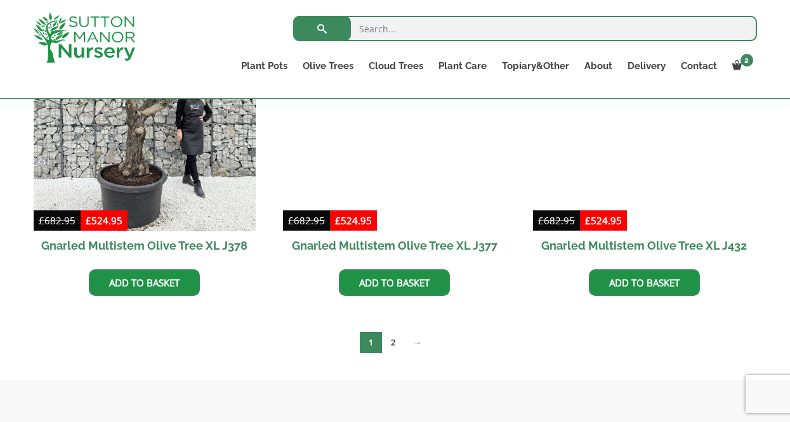
scroll to position [2214, 0]
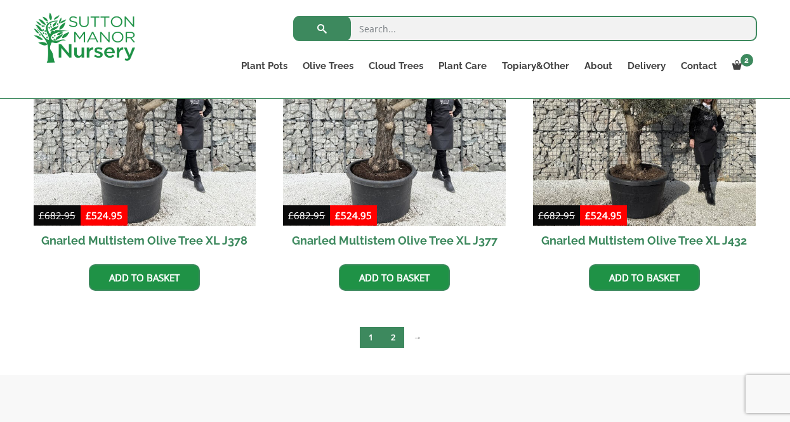
click at [395, 336] on link "2" at bounding box center [393, 337] width 22 height 21
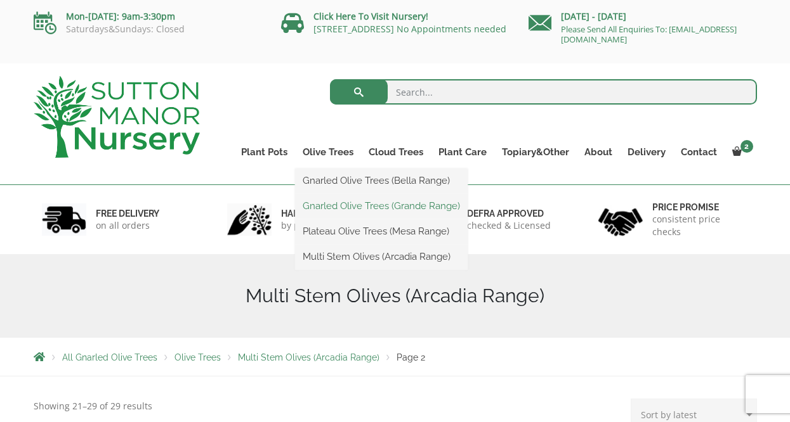
click at [336, 204] on link "Gnarled Olive Trees (Grande Range)" at bounding box center [381, 206] width 173 height 19
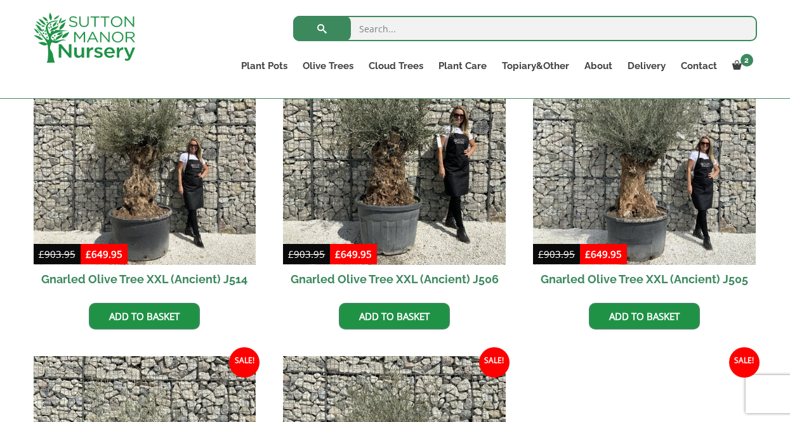
scroll to position [1657, 0]
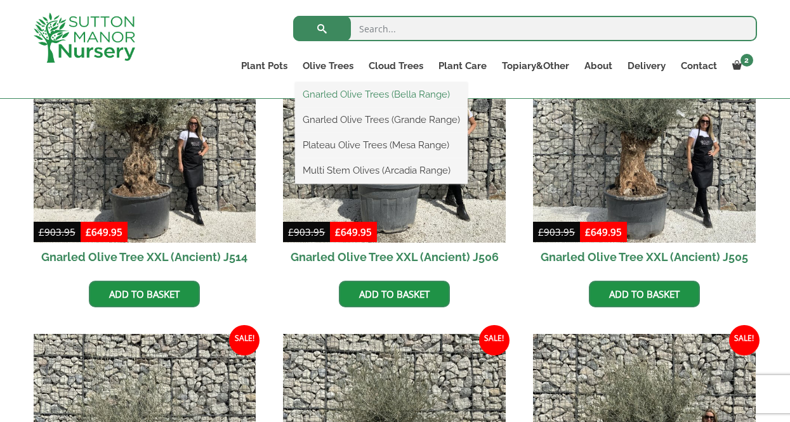
click at [345, 91] on link "Gnarled Olive Trees (Bella Range)" at bounding box center [381, 94] width 173 height 19
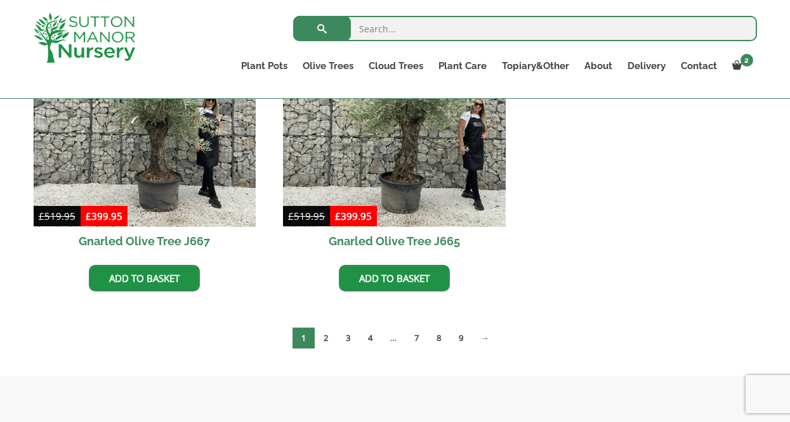
scroll to position [1052, 0]
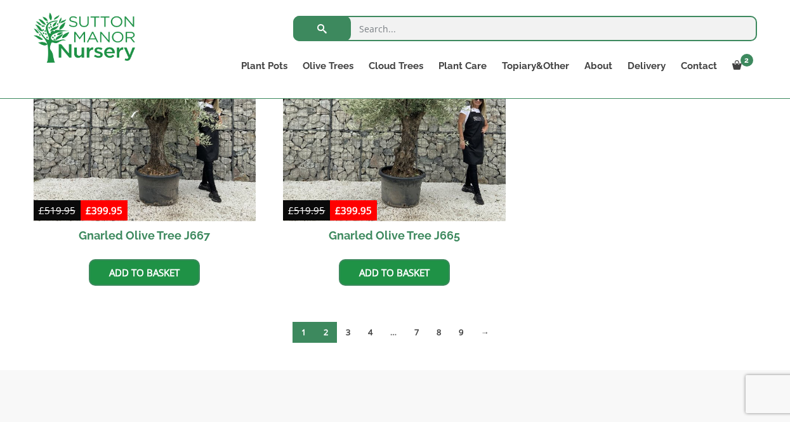
click at [325, 328] on link "2" at bounding box center [326, 332] width 22 height 21
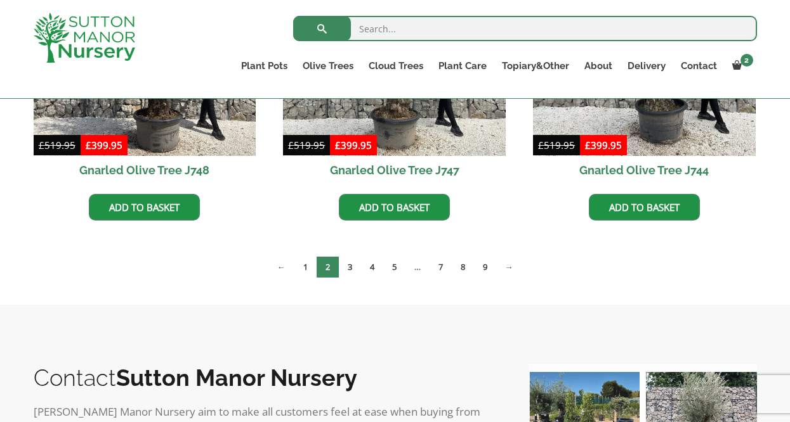
scroll to position [1120, 0]
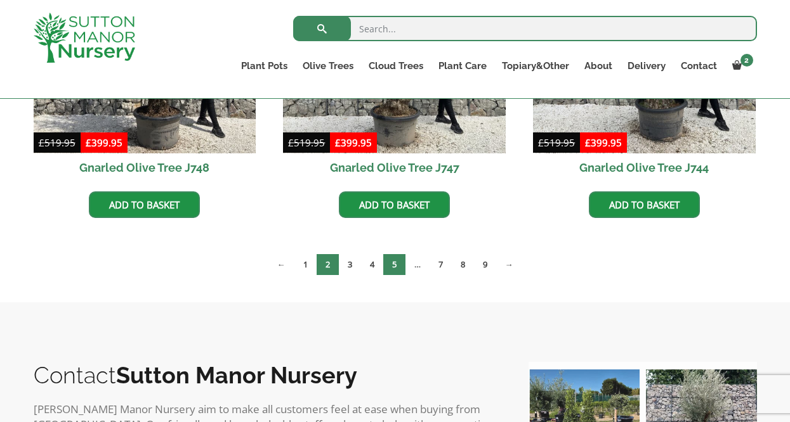
click at [391, 265] on link "5" at bounding box center [394, 264] width 22 height 21
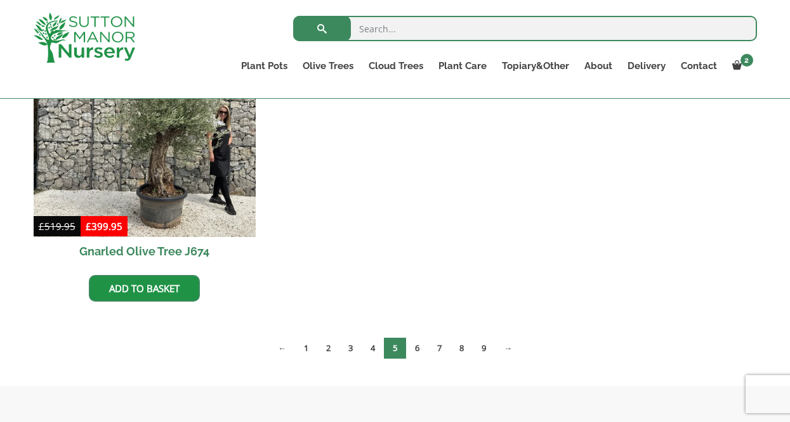
scroll to position [1978, 0]
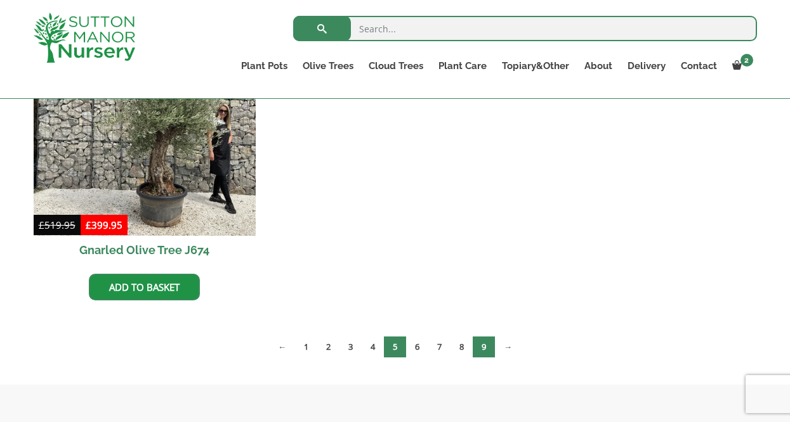
click at [485, 343] on link "9" at bounding box center [484, 347] width 22 height 21
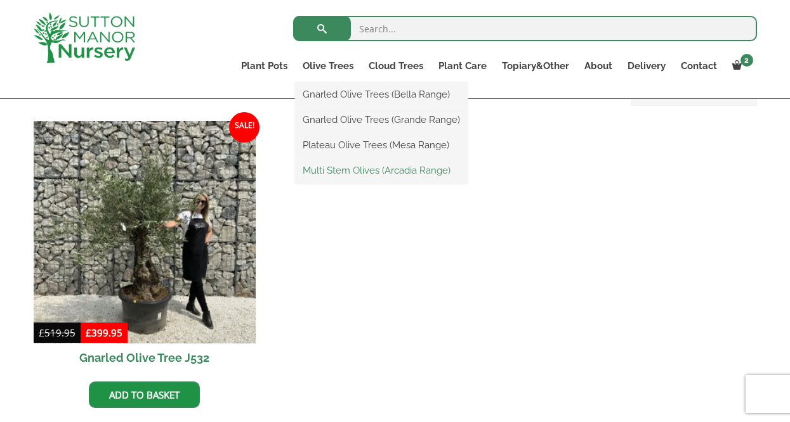
click at [341, 169] on link "Multi Stem Olives (Arcadia Range)" at bounding box center [381, 170] width 173 height 19
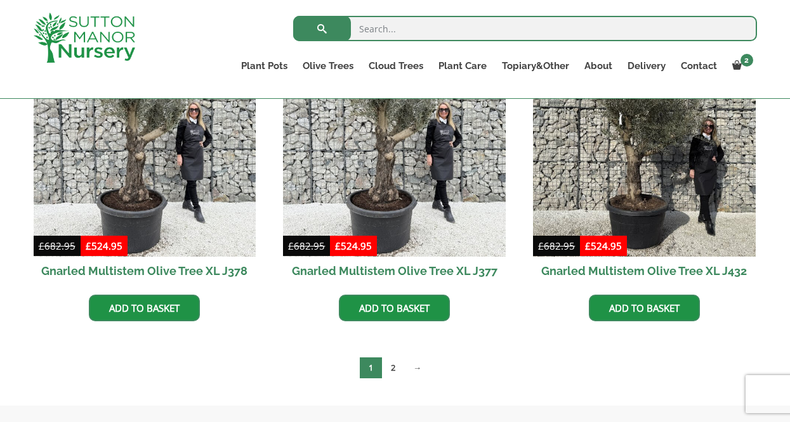
scroll to position [2189, 0]
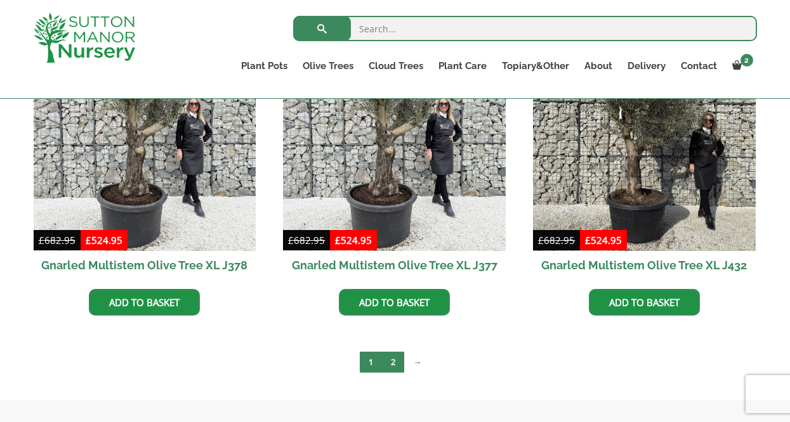
click at [394, 358] on link "2" at bounding box center [393, 362] width 22 height 21
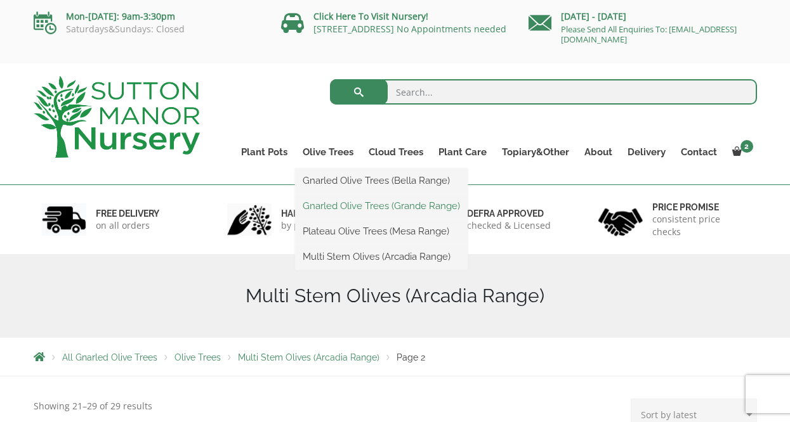
click at [326, 202] on link "Gnarled Olive Trees (Grande Range)" at bounding box center [381, 206] width 173 height 19
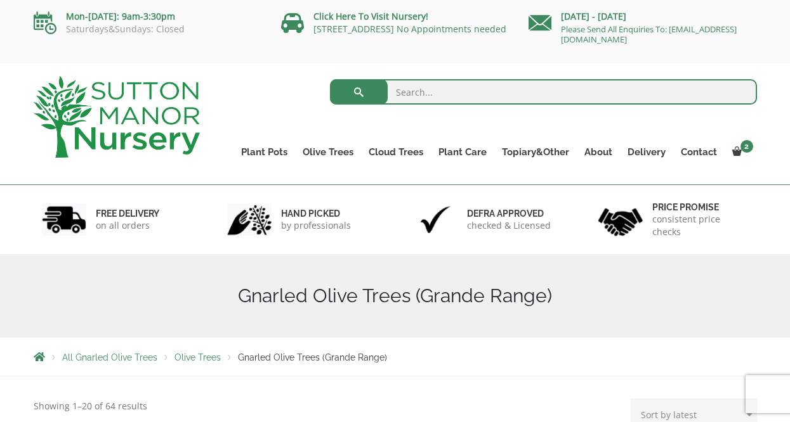
click at [0, 0] on link "Plateau Olive Trees (Mesa Range)" at bounding box center [0, 0] width 0 height 0
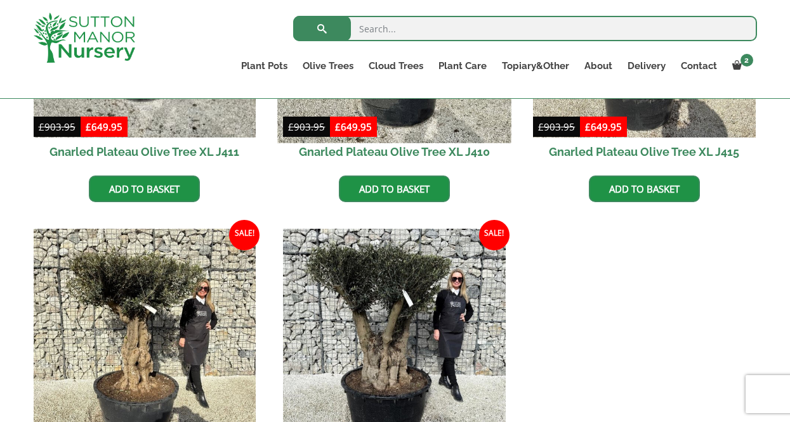
scroll to position [636, 0]
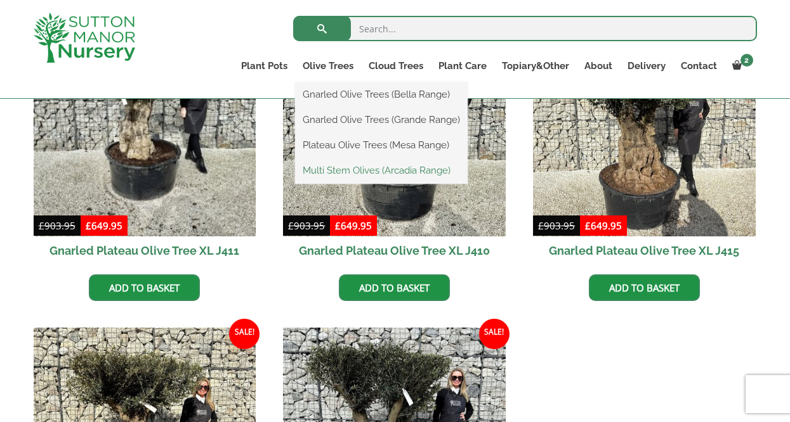
click at [330, 166] on link "Multi Stem Olives (Arcadia Range)" at bounding box center [381, 170] width 173 height 19
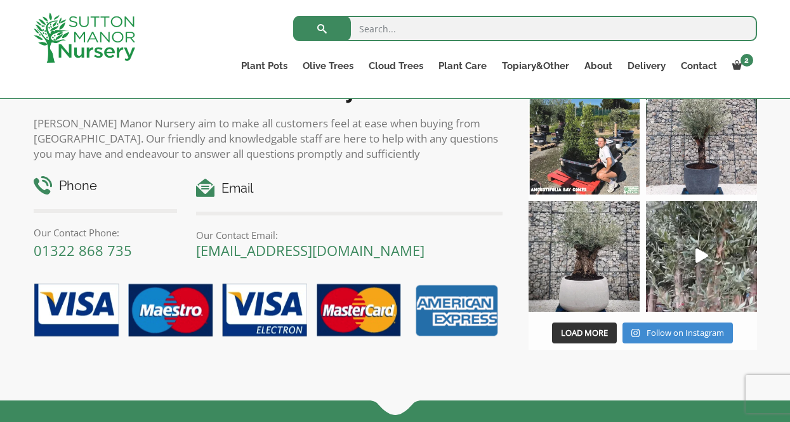
scroll to position [2572, 0]
